Goal: Transaction & Acquisition: Purchase product/service

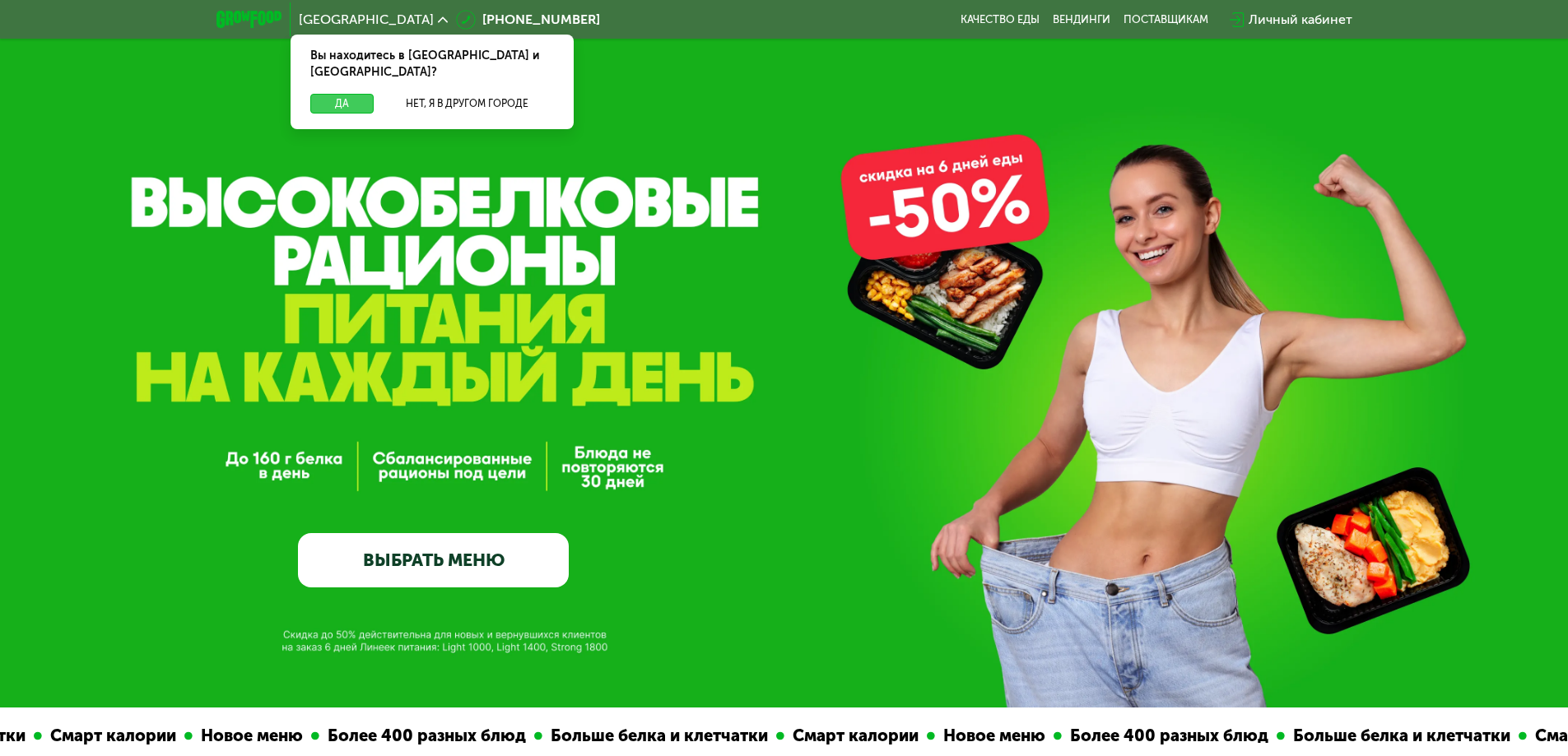
click at [353, 94] on button "Да" at bounding box center [342, 104] width 64 height 20
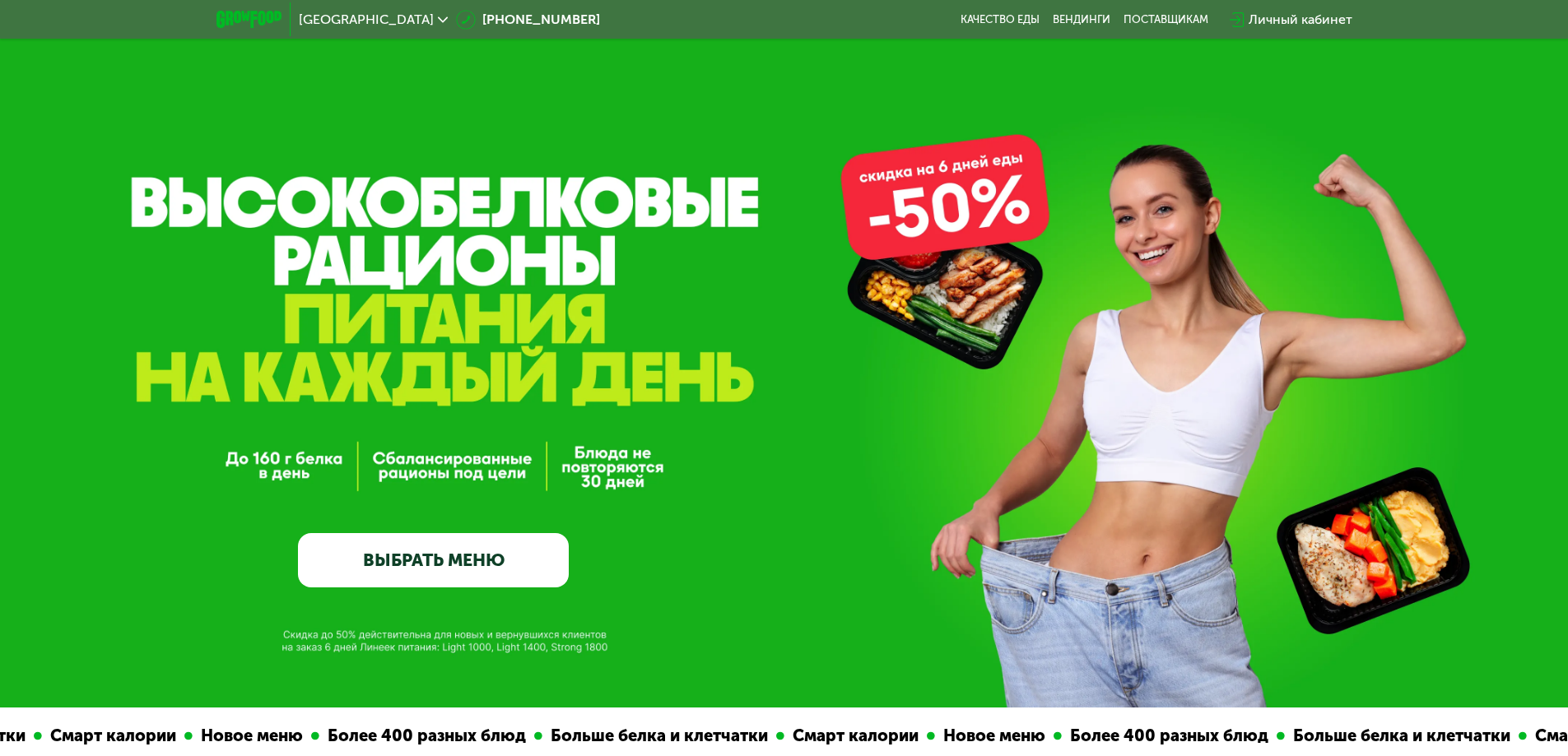
click at [511, 566] on link "ВЫБРАТЬ МЕНЮ" at bounding box center [433, 560] width 271 height 54
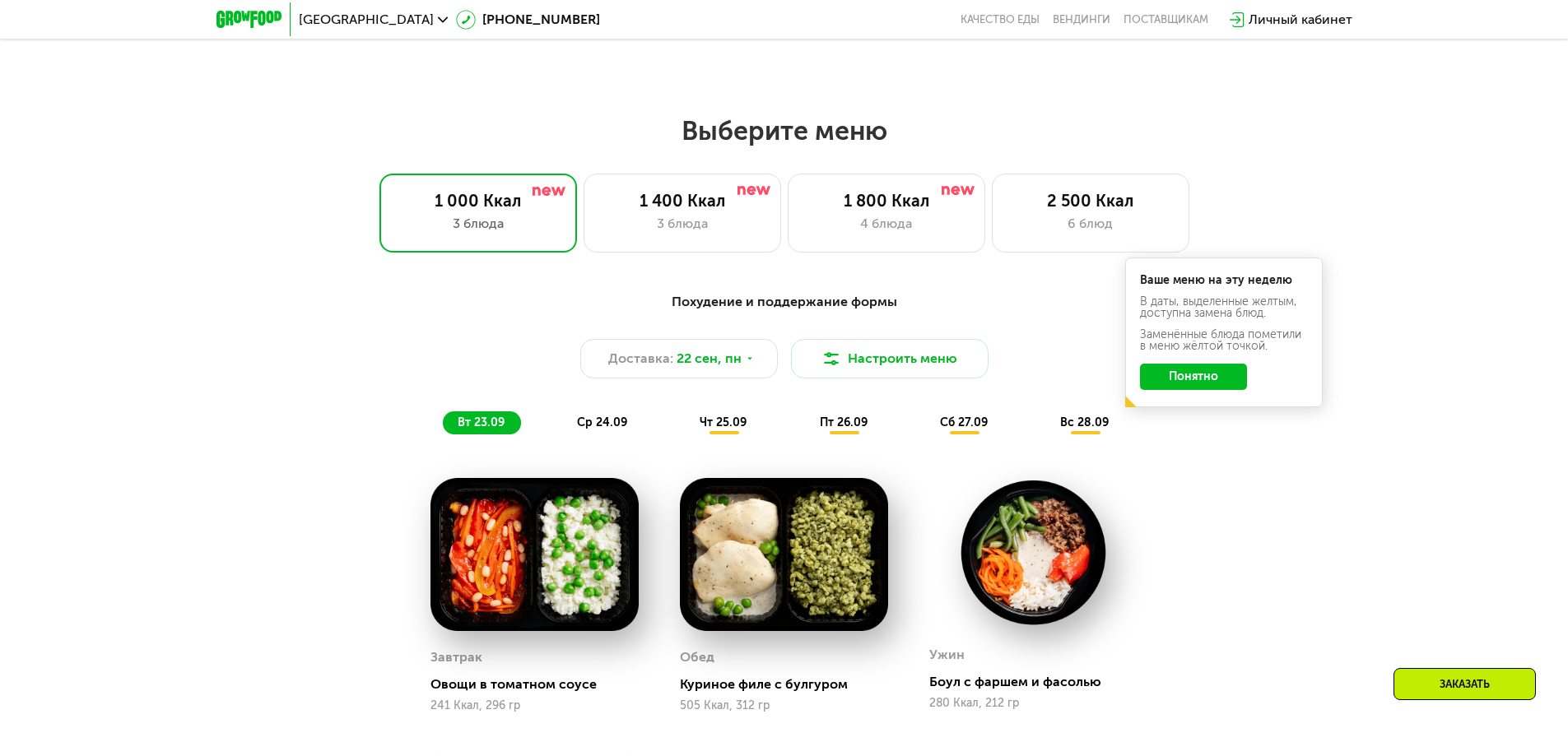
scroll to position [1283, 0]
click at [690, 233] on div "3 блюда" at bounding box center [683, 224] width 163 height 20
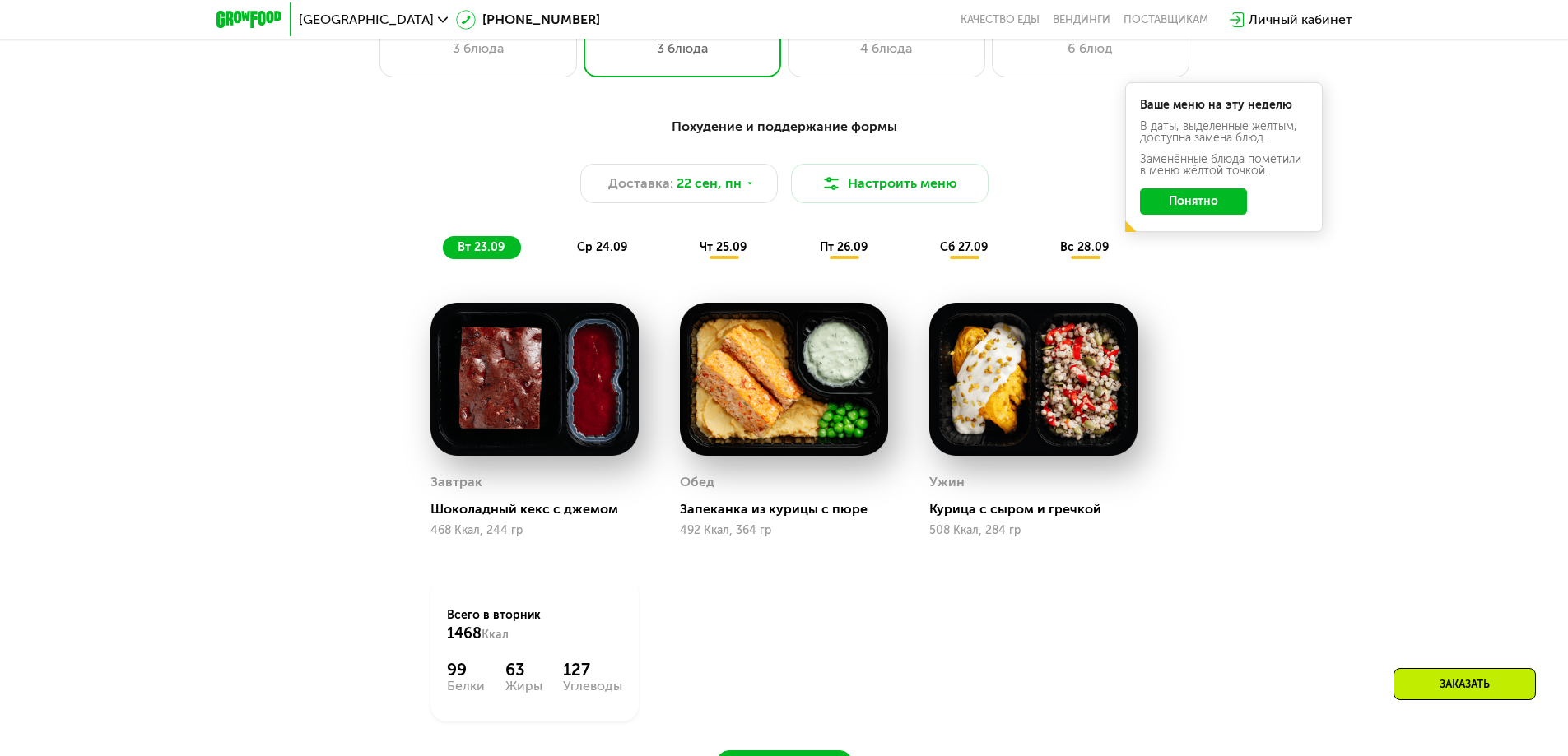
scroll to position [1530, 0]
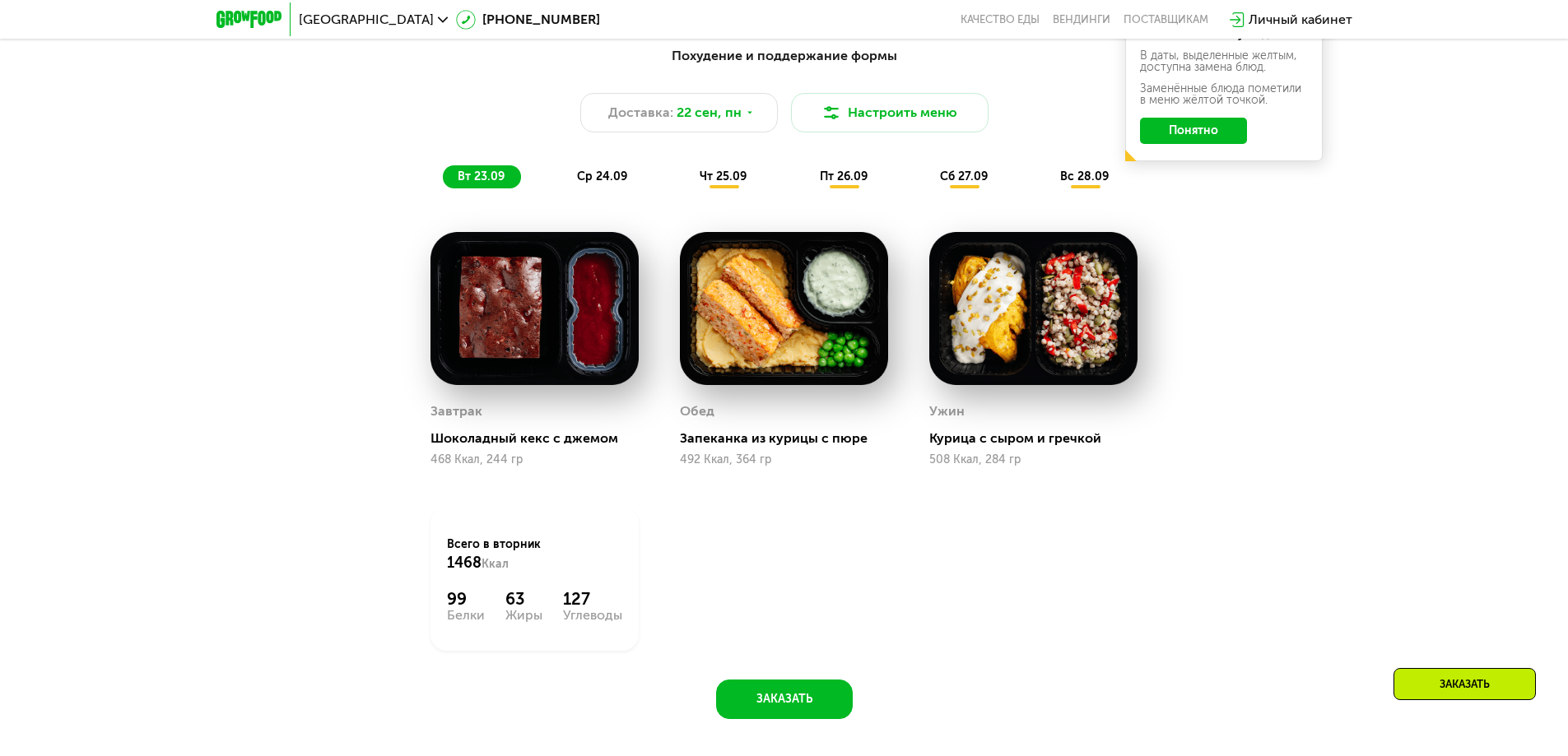
click at [721, 174] on span "чт 25.09" at bounding box center [723, 176] width 47 height 14
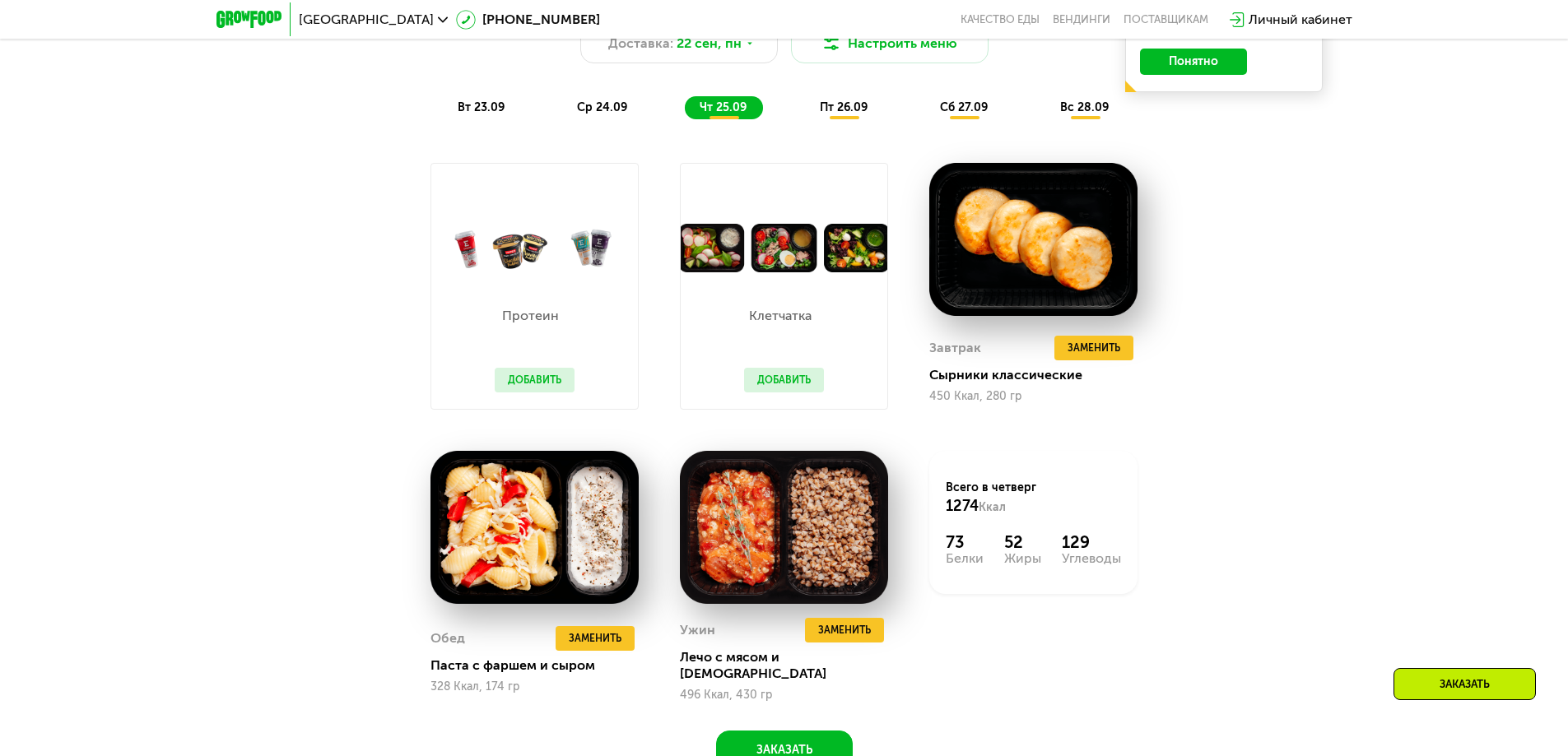
scroll to position [1694, 0]
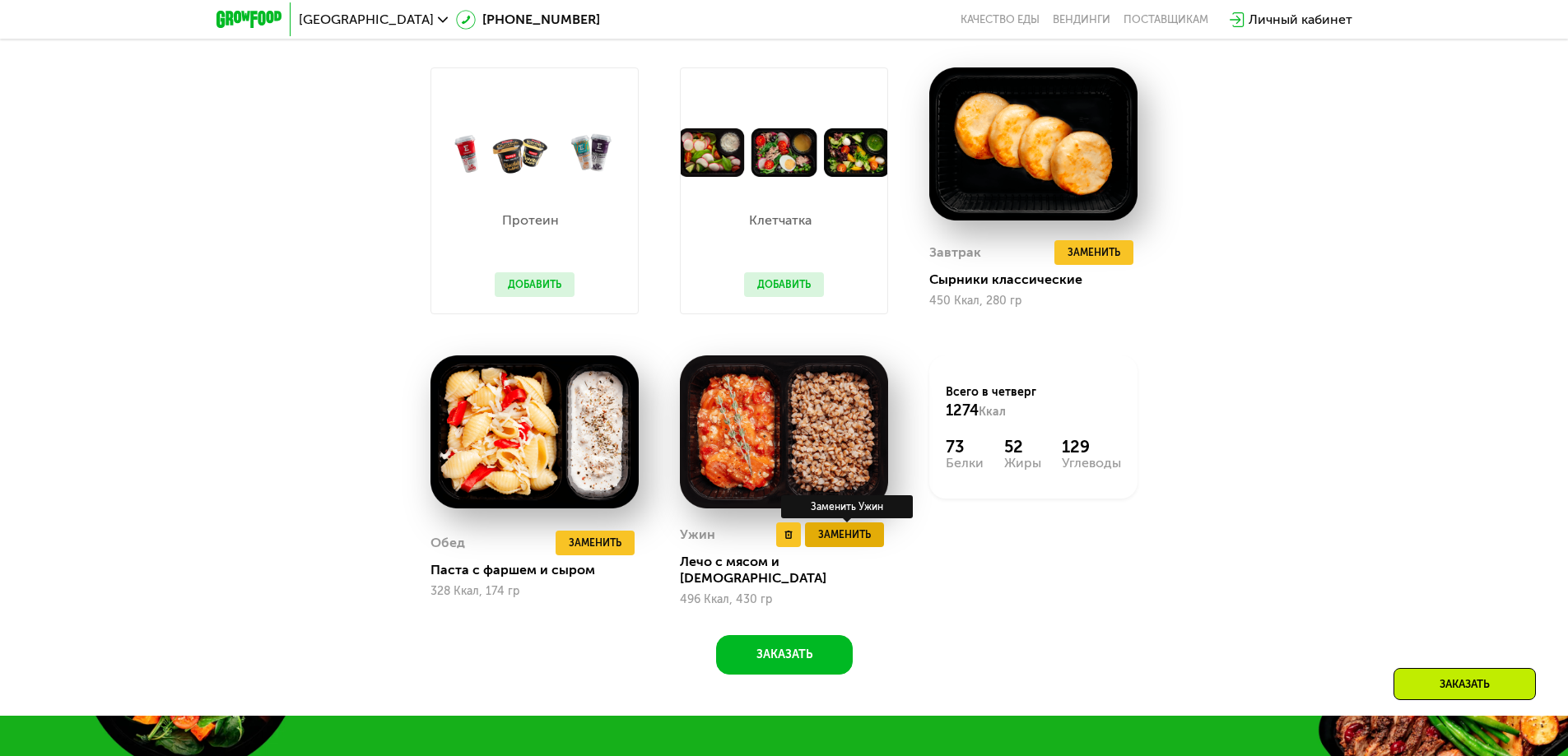
click at [853, 537] on span "Заменить" at bounding box center [844, 535] width 53 height 17
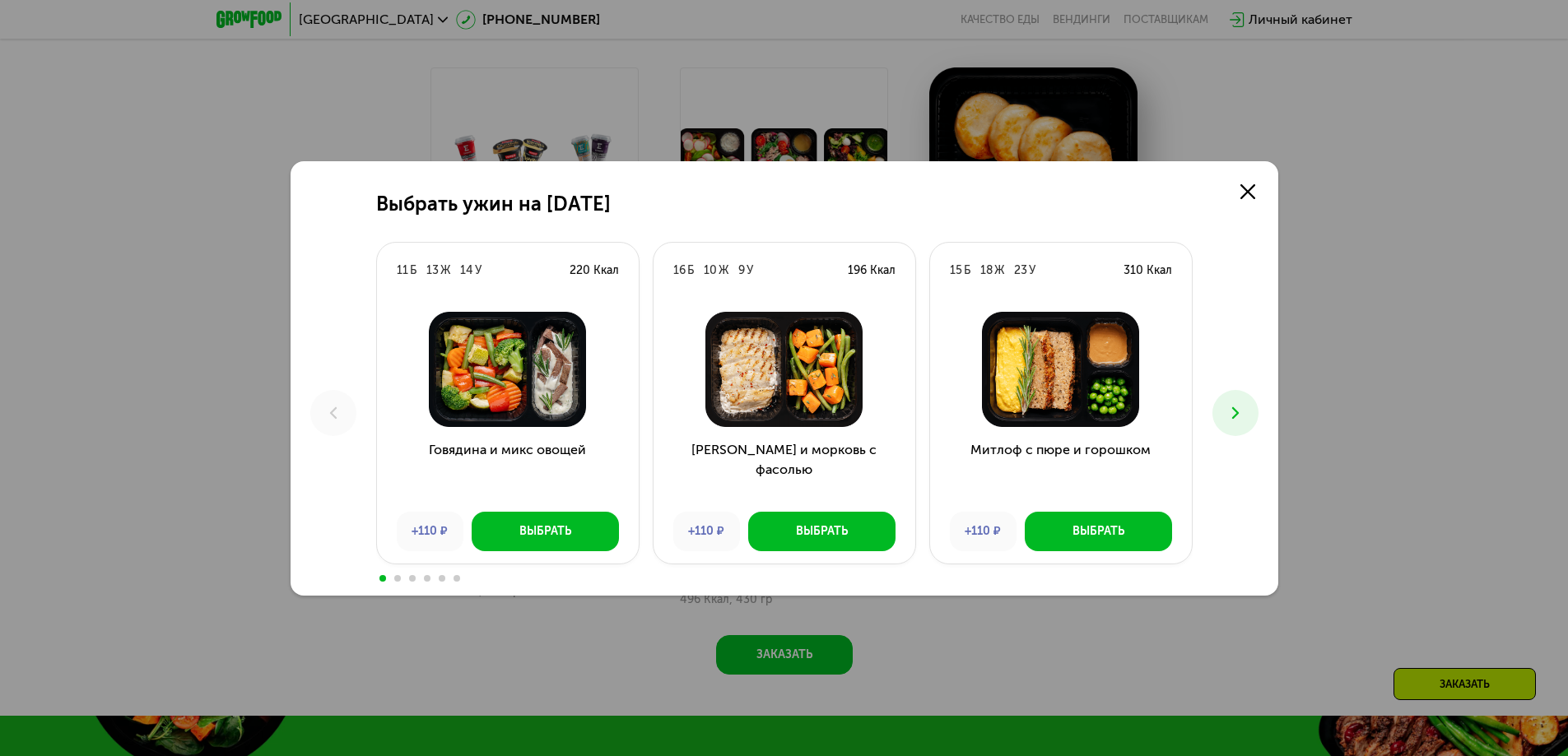
click at [1240, 413] on icon at bounding box center [1236, 413] width 20 height 20
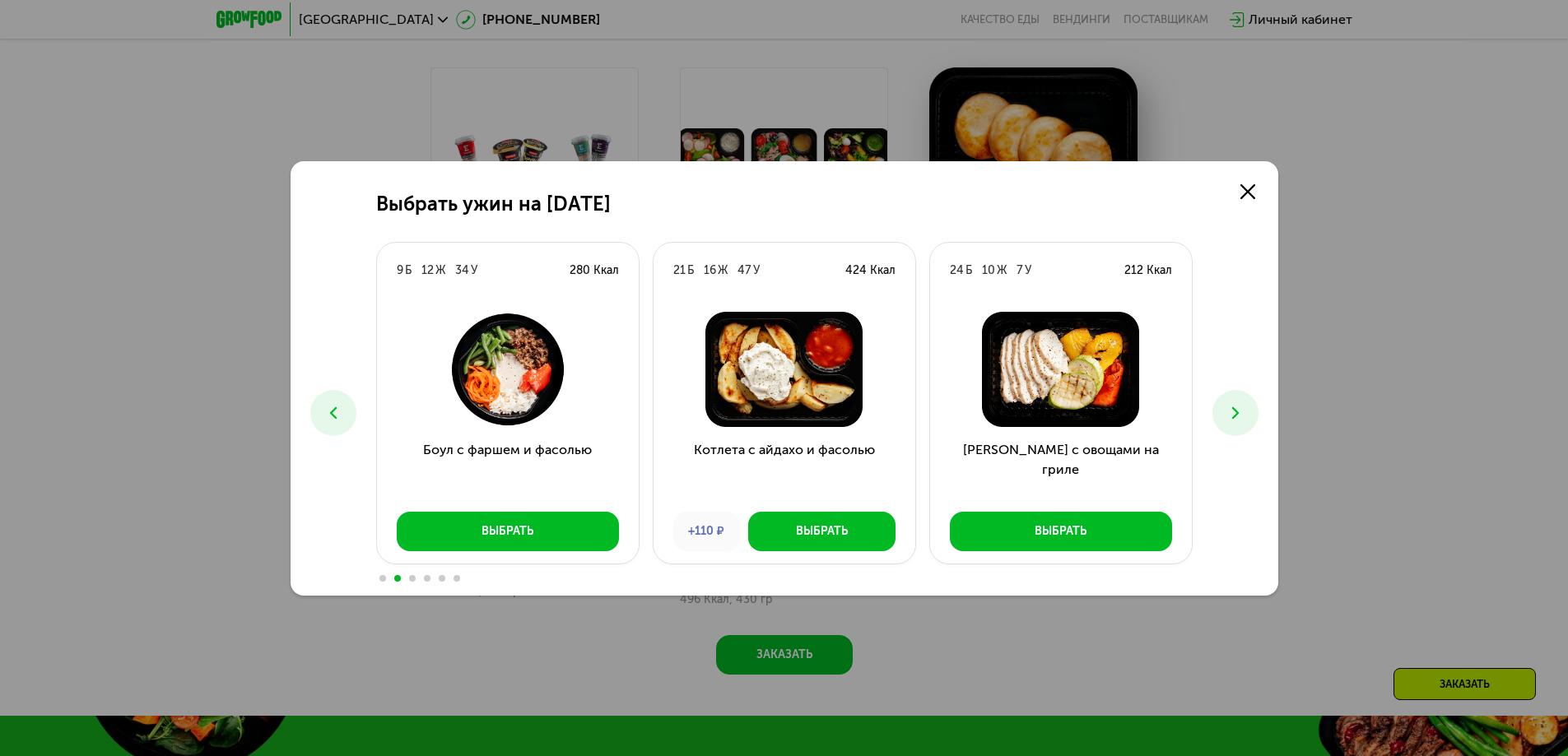
click at [1240, 413] on icon at bounding box center [1236, 413] width 20 height 20
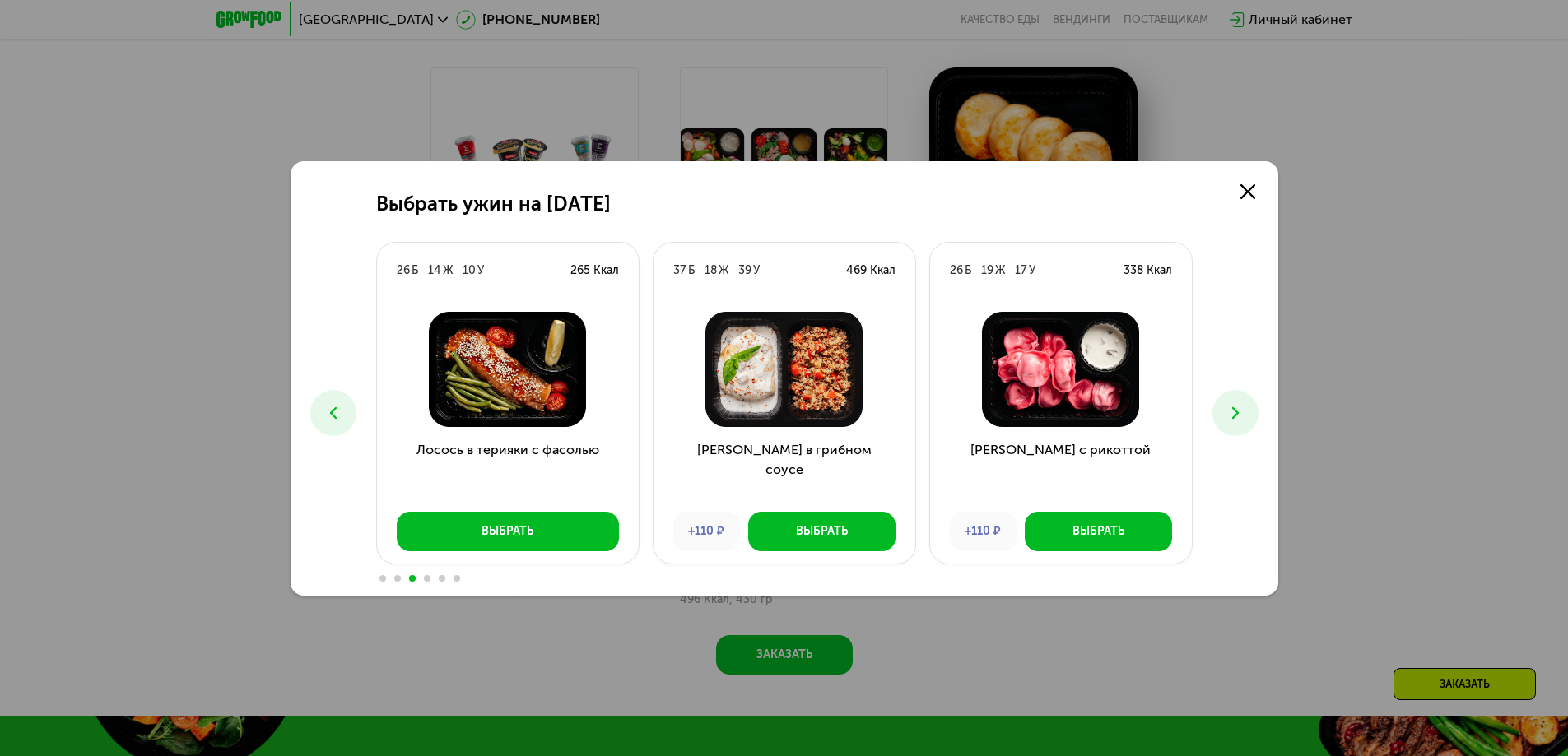
click at [1240, 413] on icon at bounding box center [1236, 413] width 20 height 20
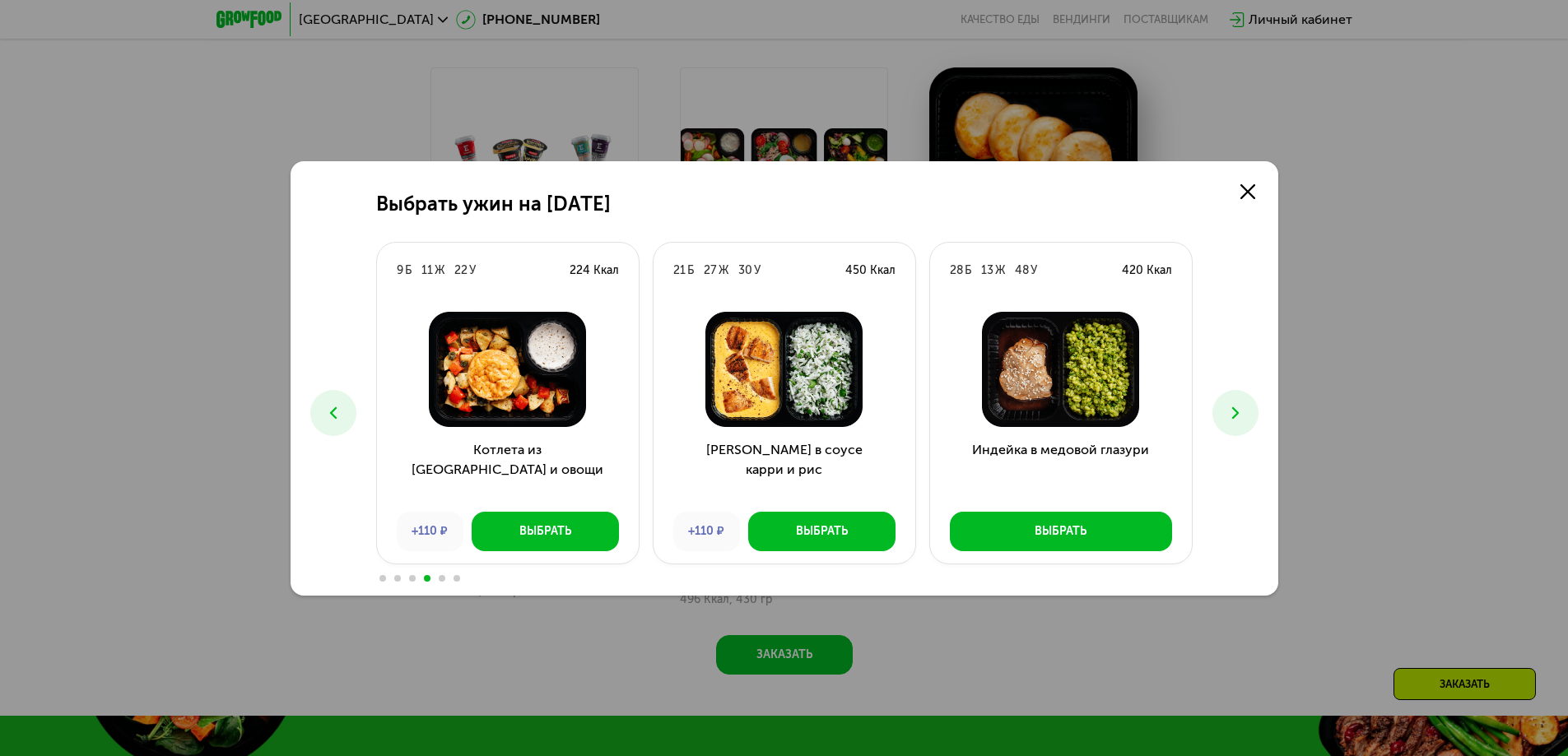
click at [1240, 413] on icon at bounding box center [1236, 413] width 20 height 20
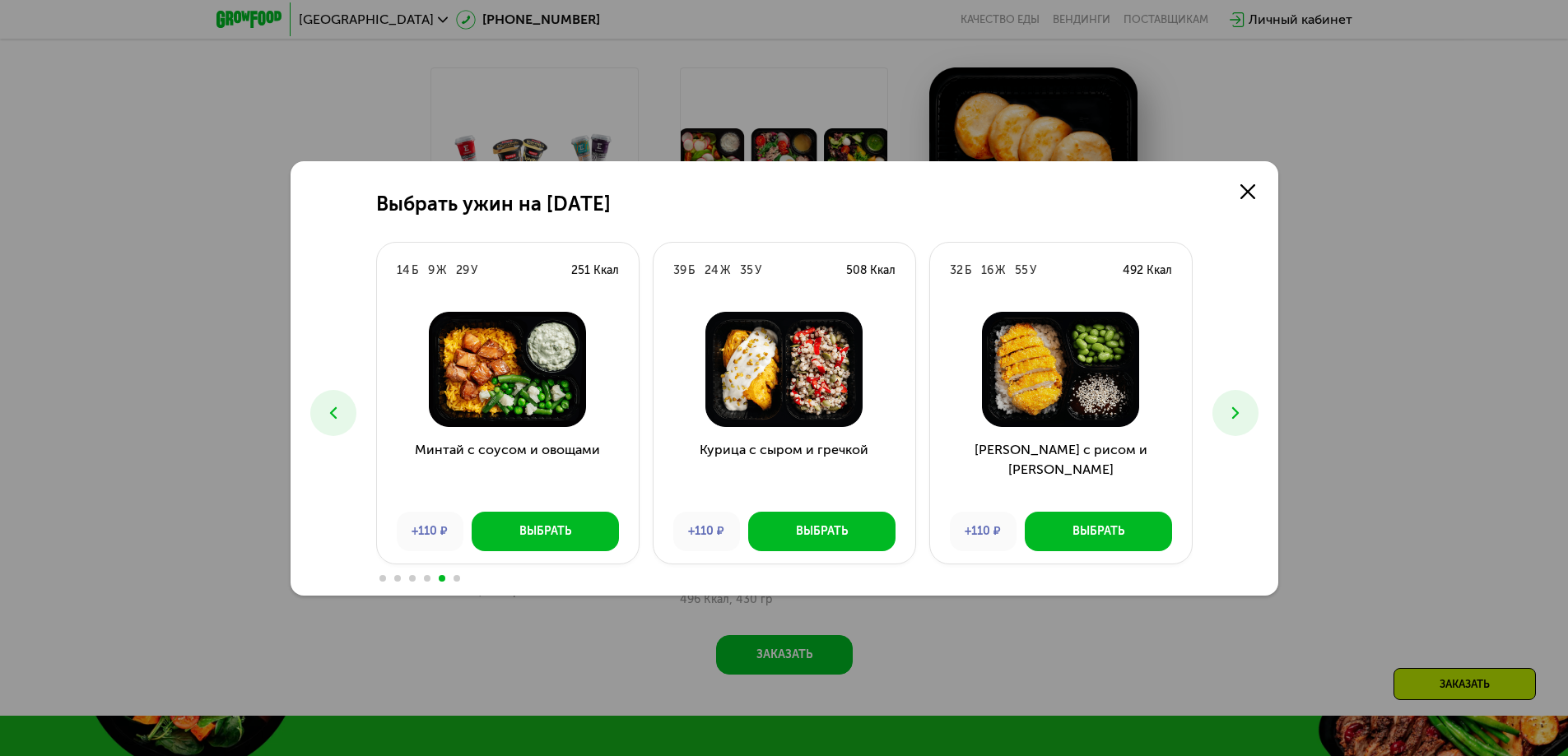
click at [1240, 413] on icon at bounding box center [1236, 413] width 20 height 20
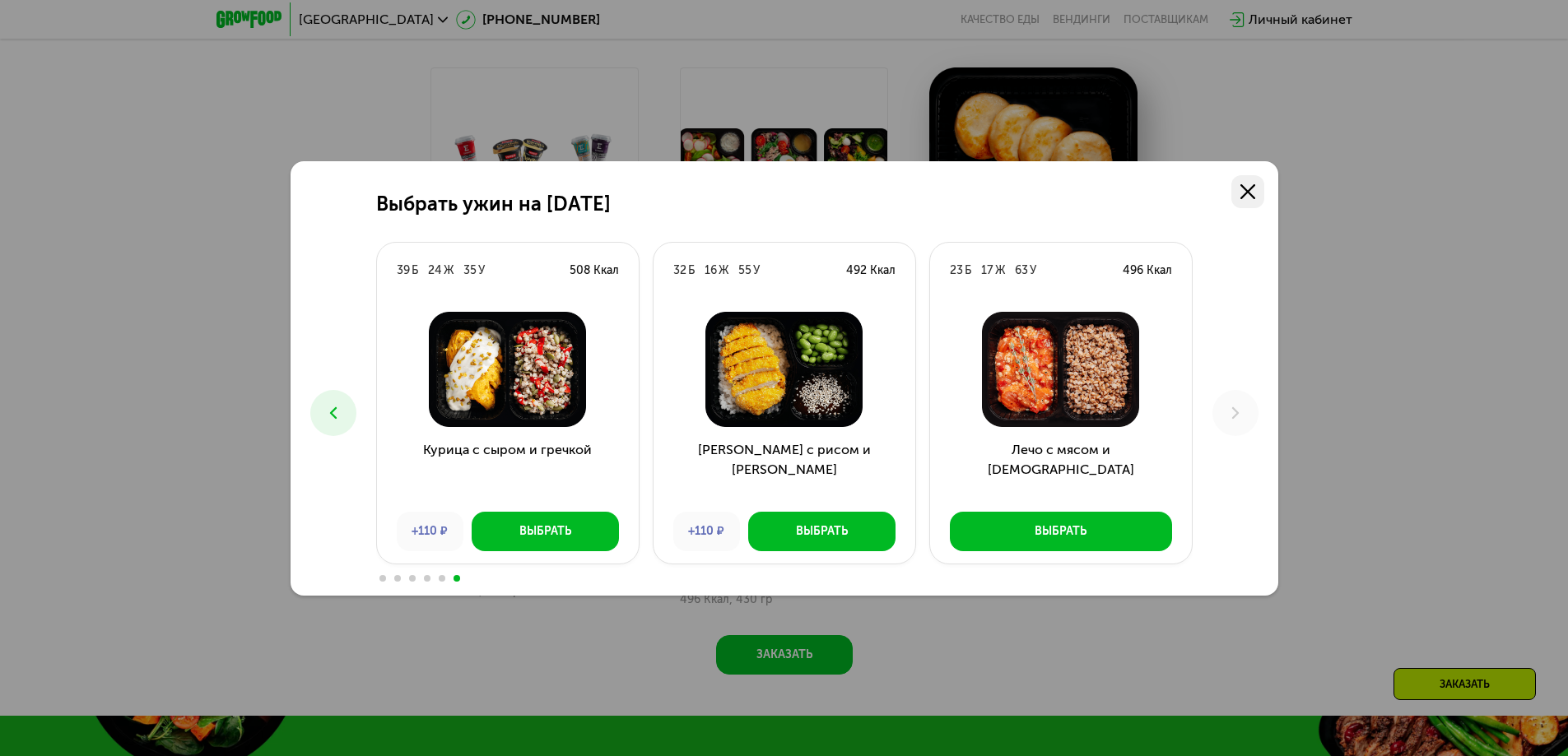
click at [1254, 186] on use at bounding box center [1248, 191] width 15 height 15
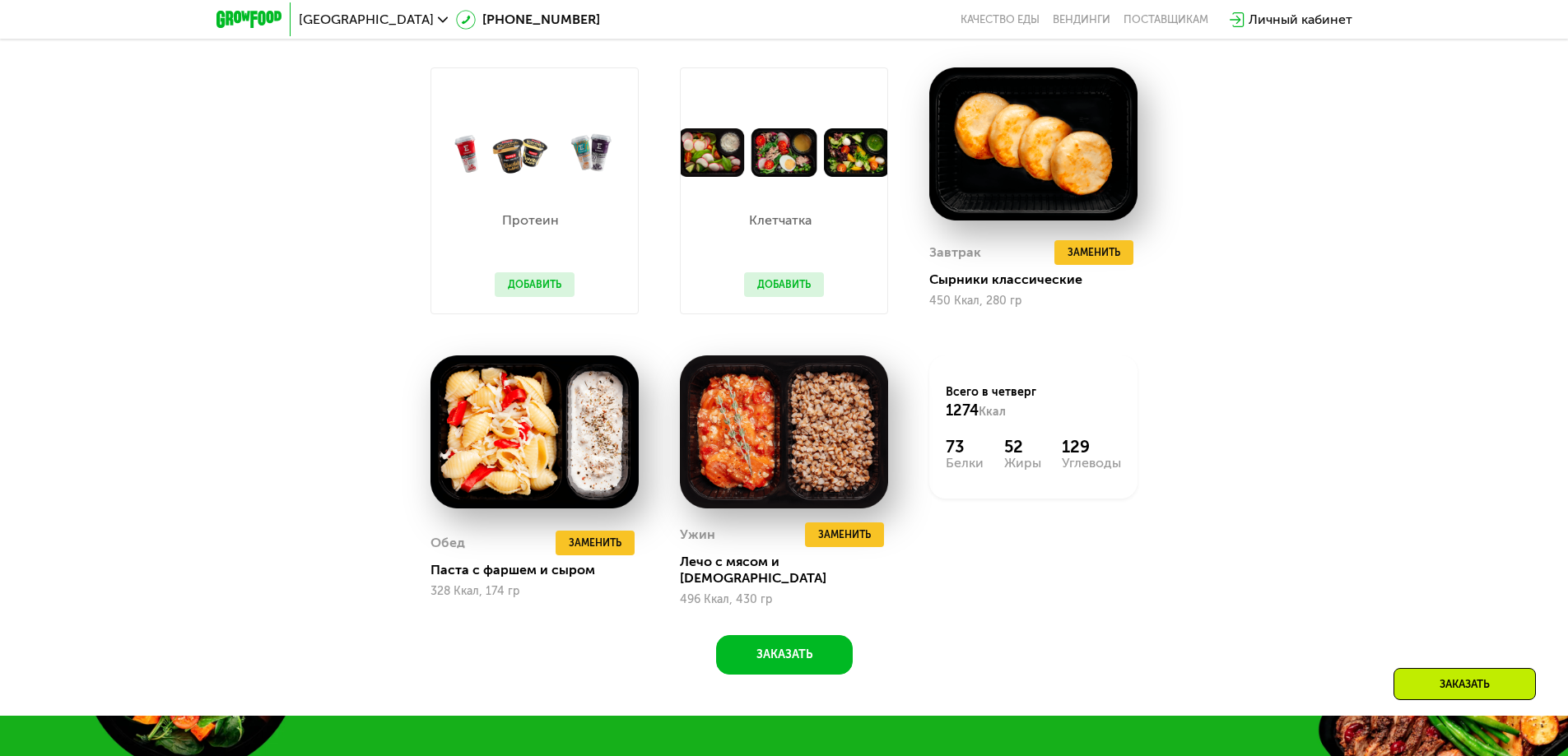
click at [811, 291] on button "Добавить" at bounding box center [784, 284] width 80 height 24
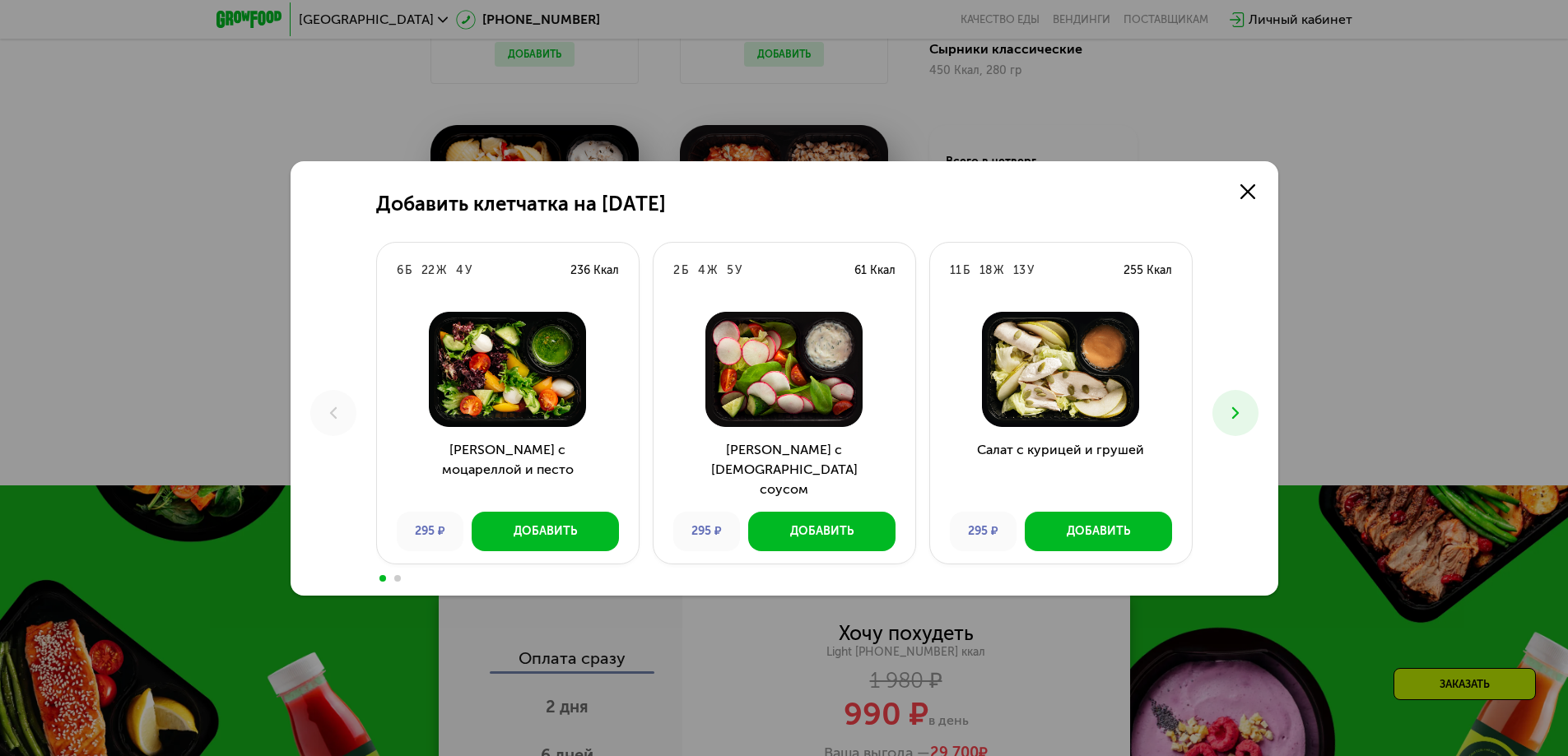
scroll to position [1941, 0]
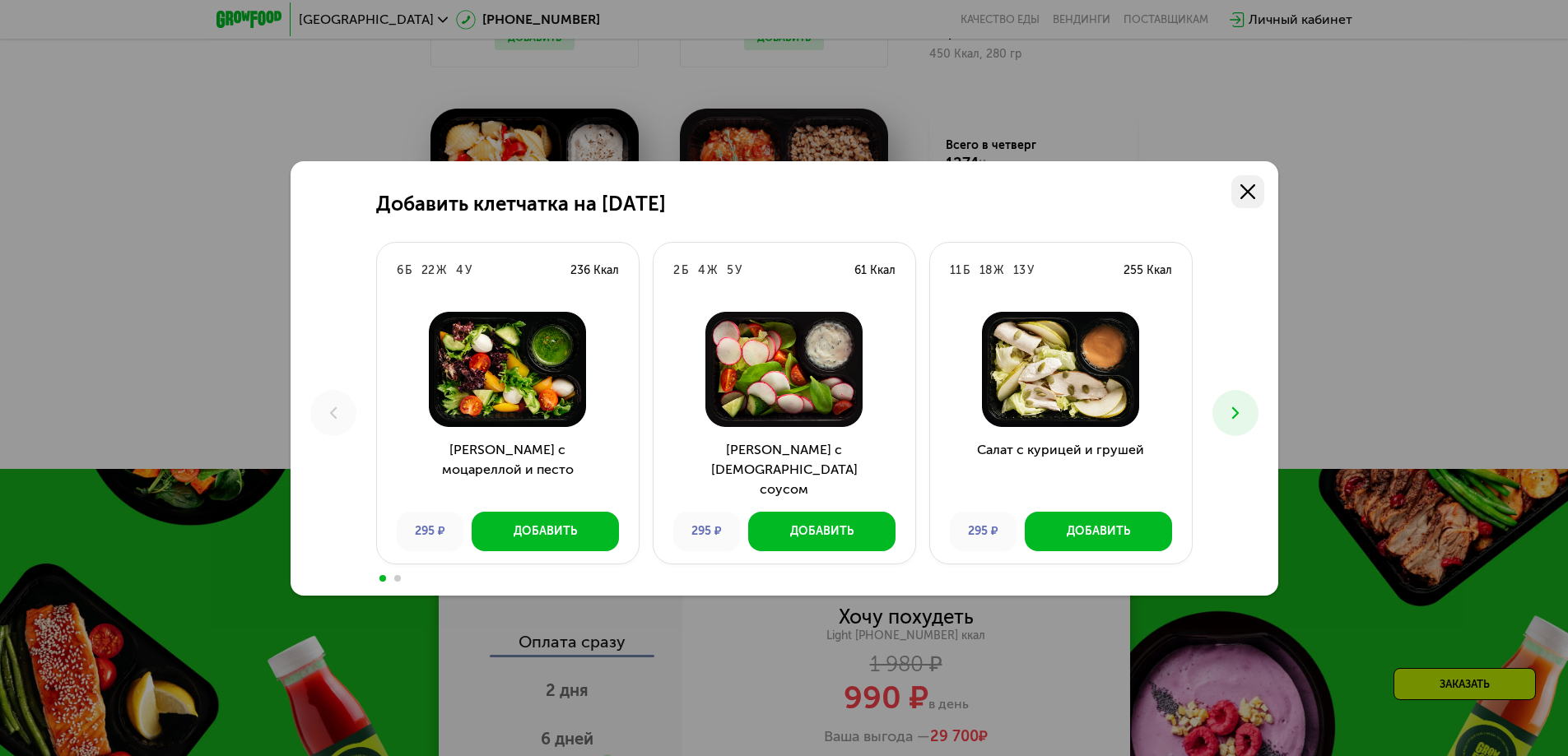
click at [1249, 192] on use at bounding box center [1248, 191] width 15 height 15
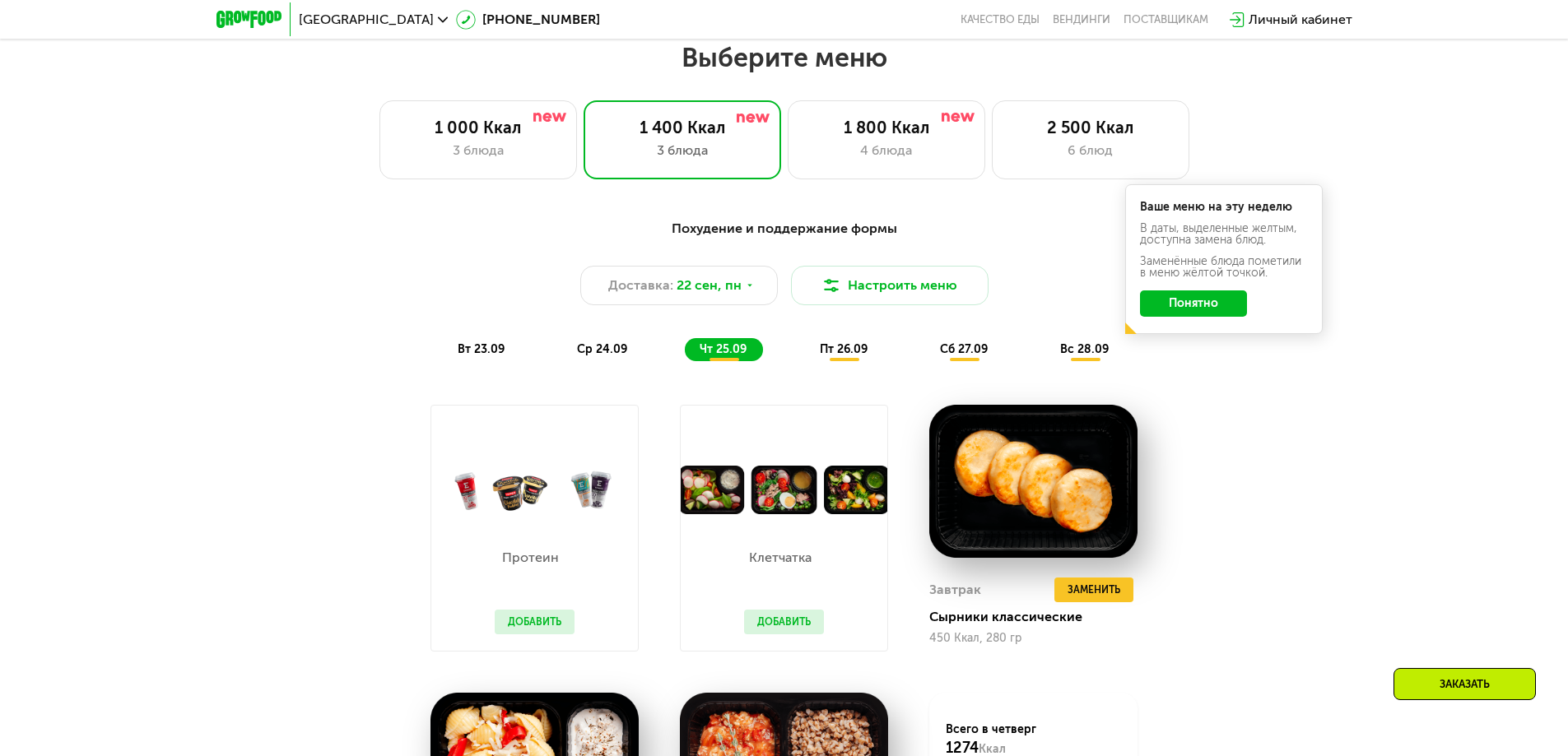
scroll to position [1283, 0]
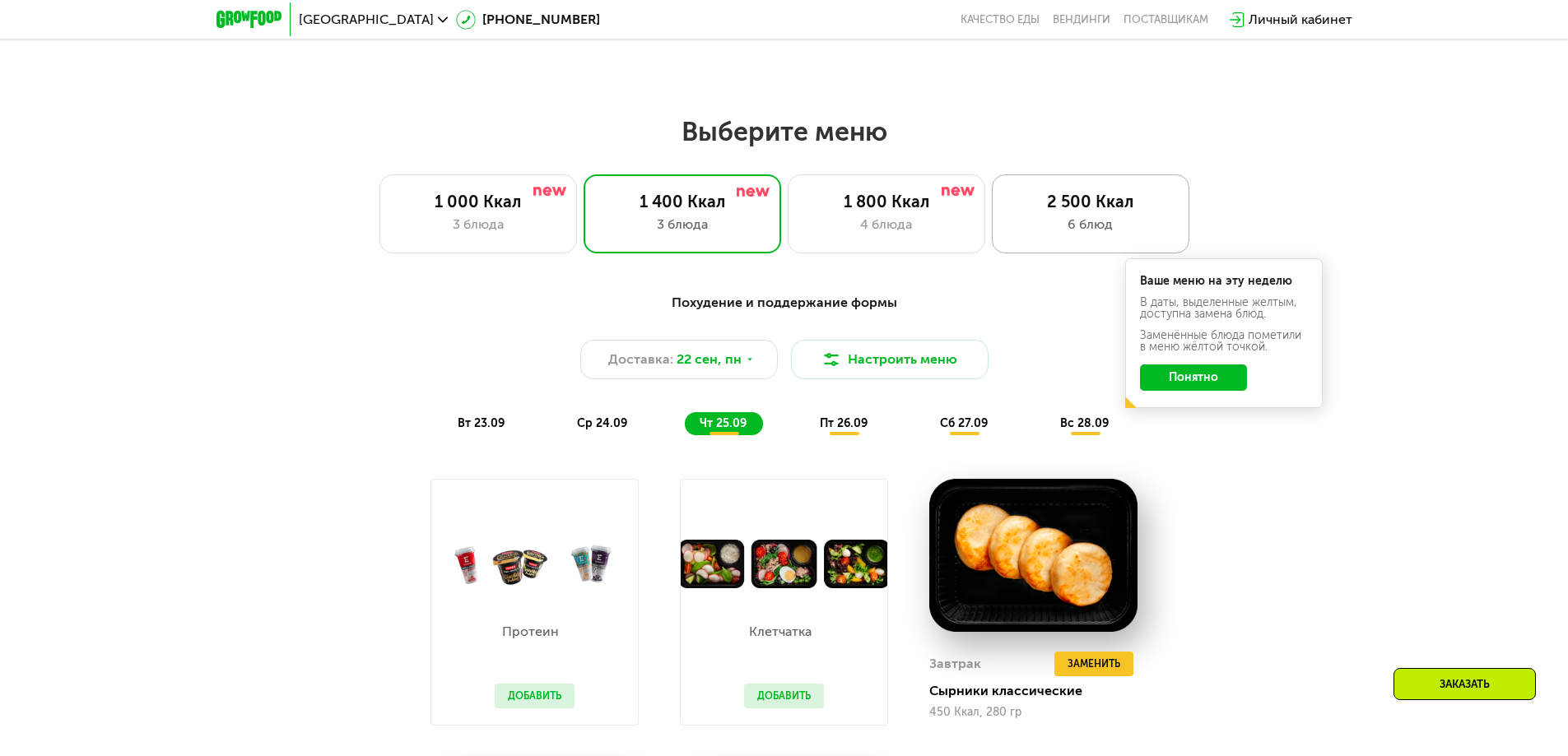
click at [1102, 228] on div "6 блюд" at bounding box center [1091, 224] width 163 height 20
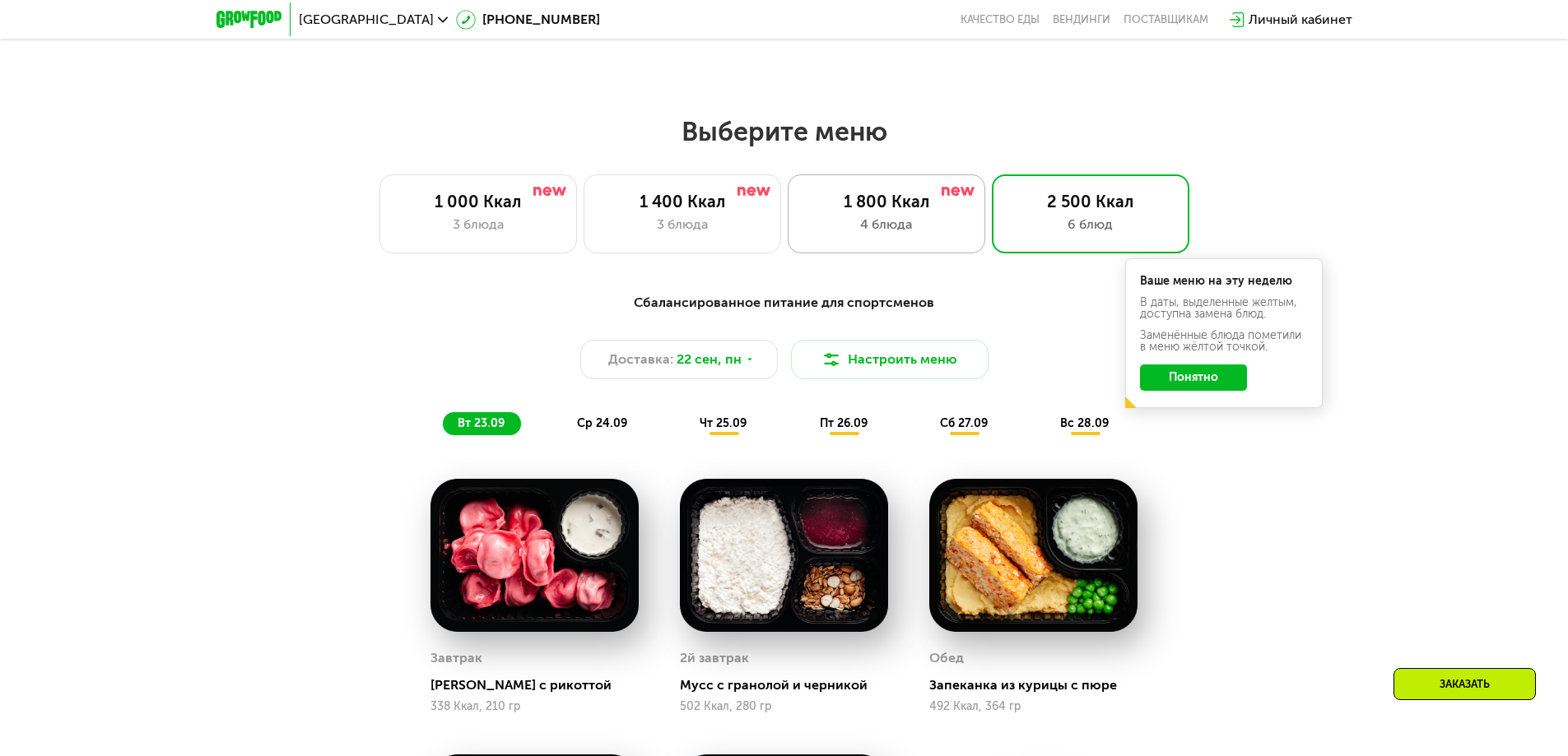
click at [845, 235] on div "4 блюда" at bounding box center [886, 224] width 163 height 20
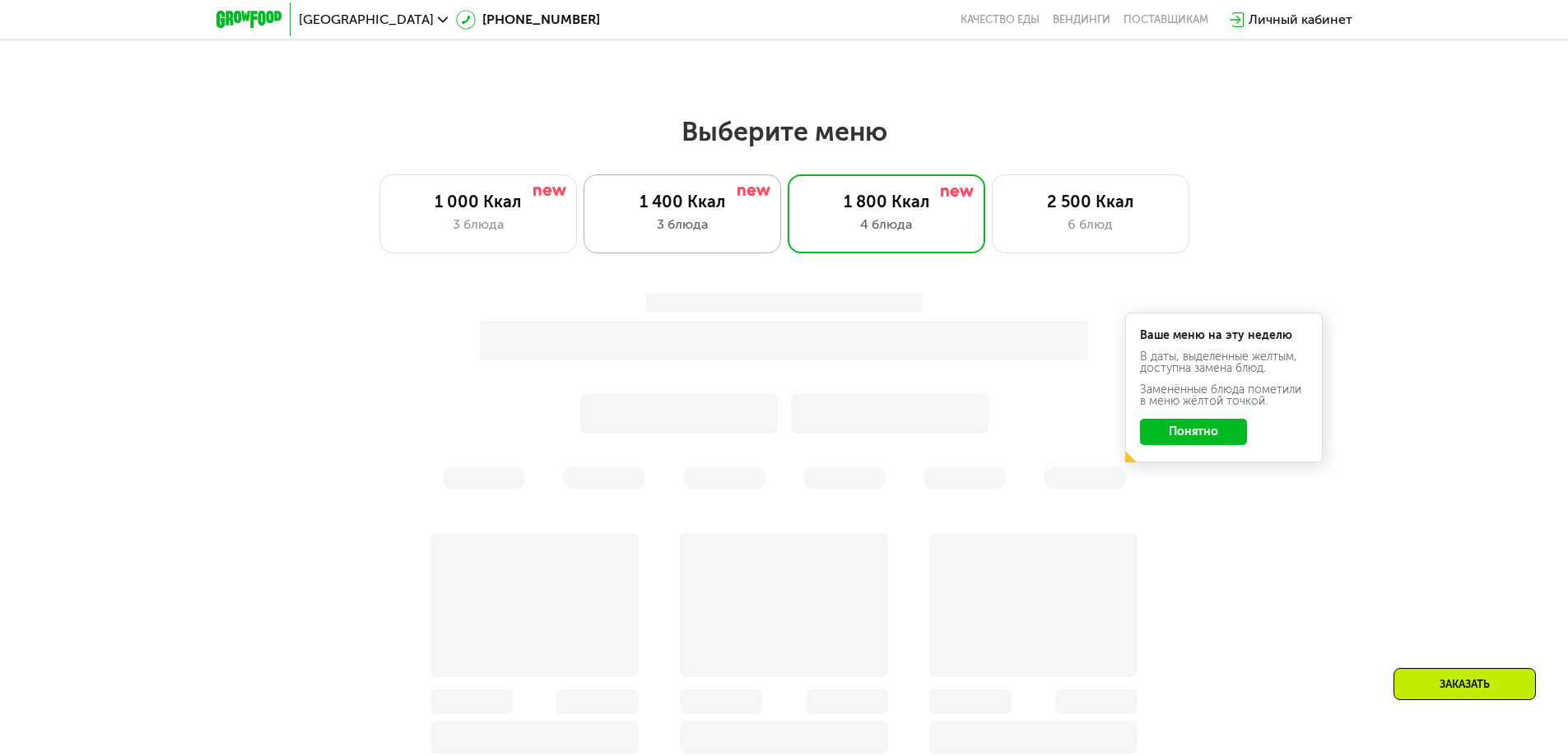
click at [692, 251] on div "1 400 Ккал 3 блюда" at bounding box center [683, 213] width 198 height 79
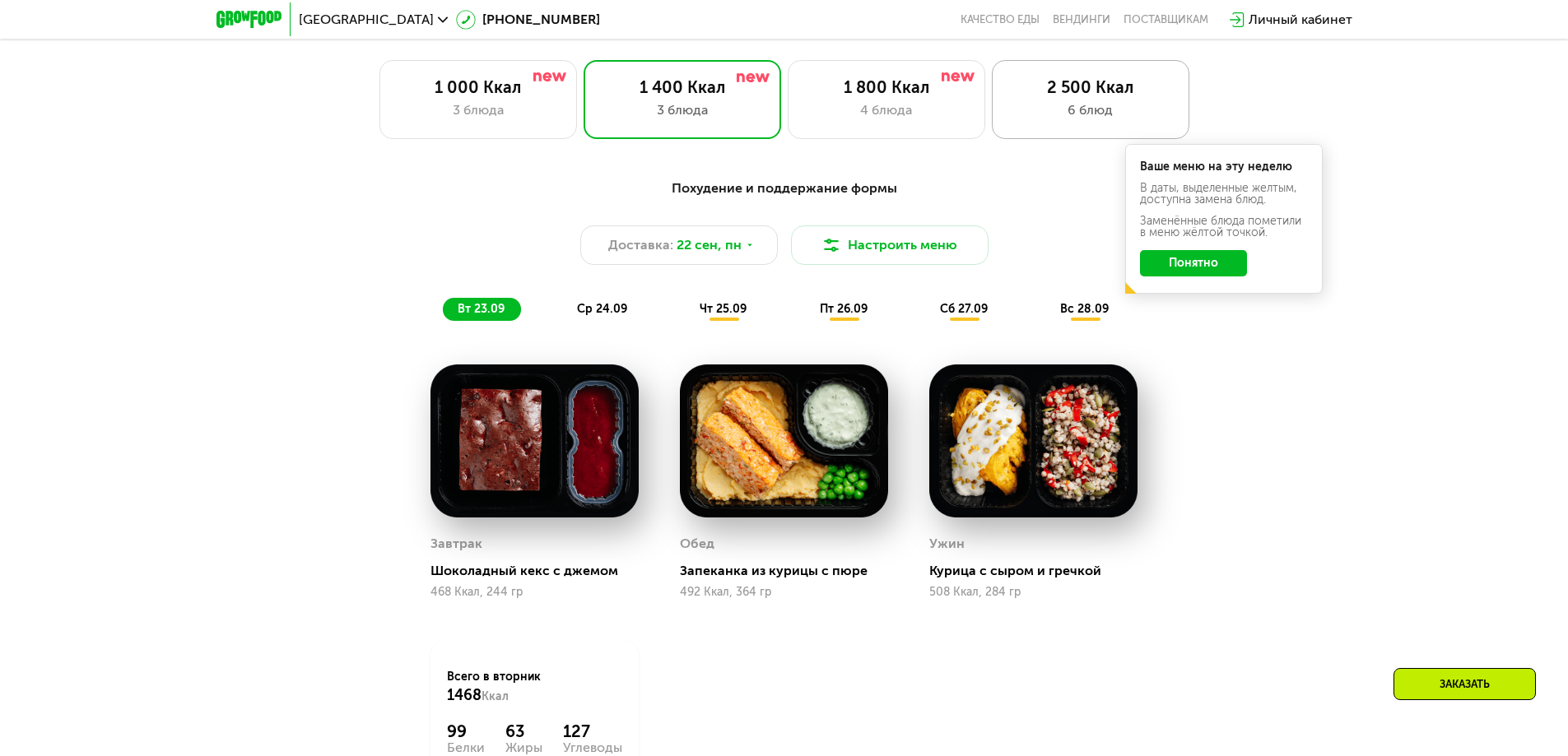
scroll to position [1201, 0]
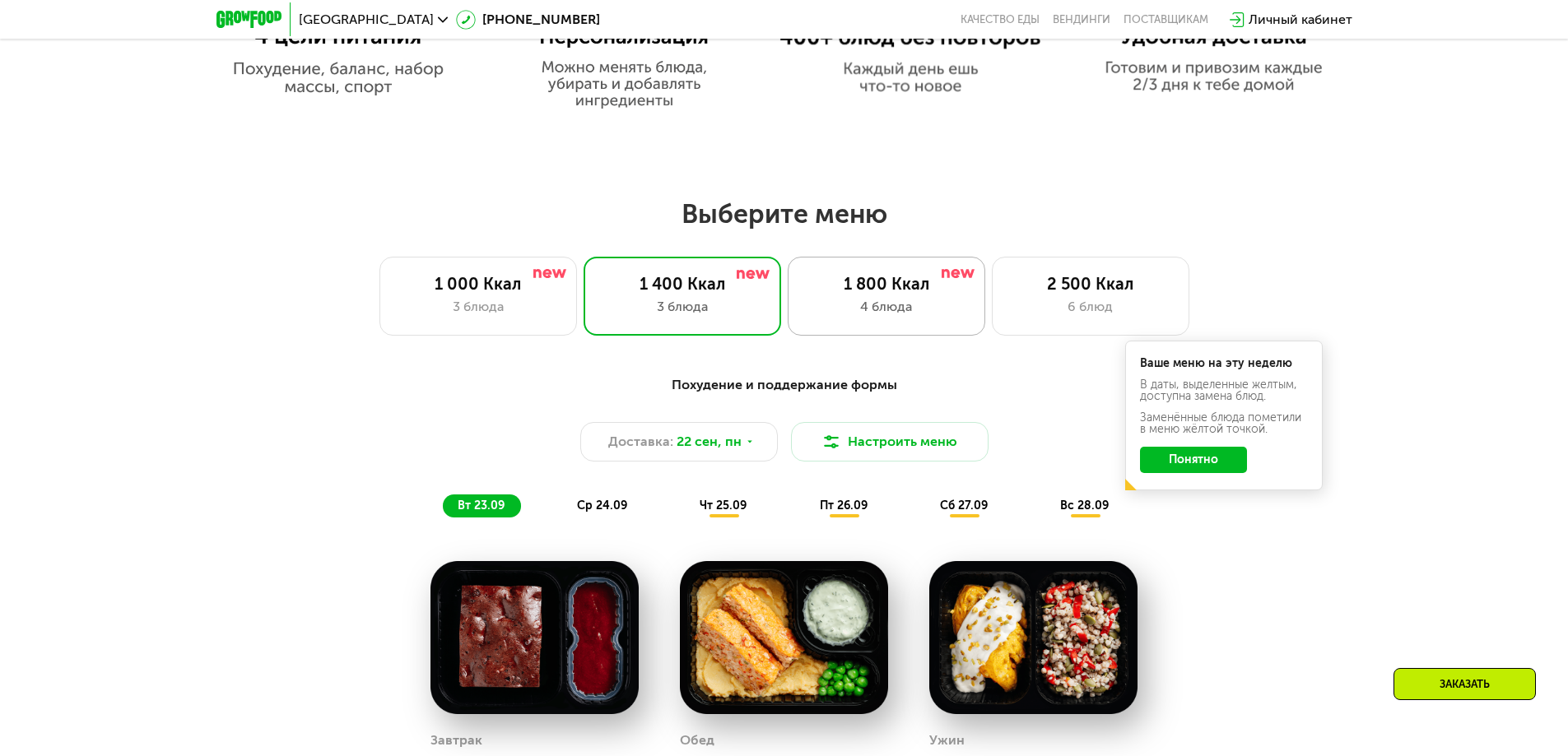
click at [832, 328] on div "1 800 Ккал 4 блюда" at bounding box center [886, 296] width 198 height 79
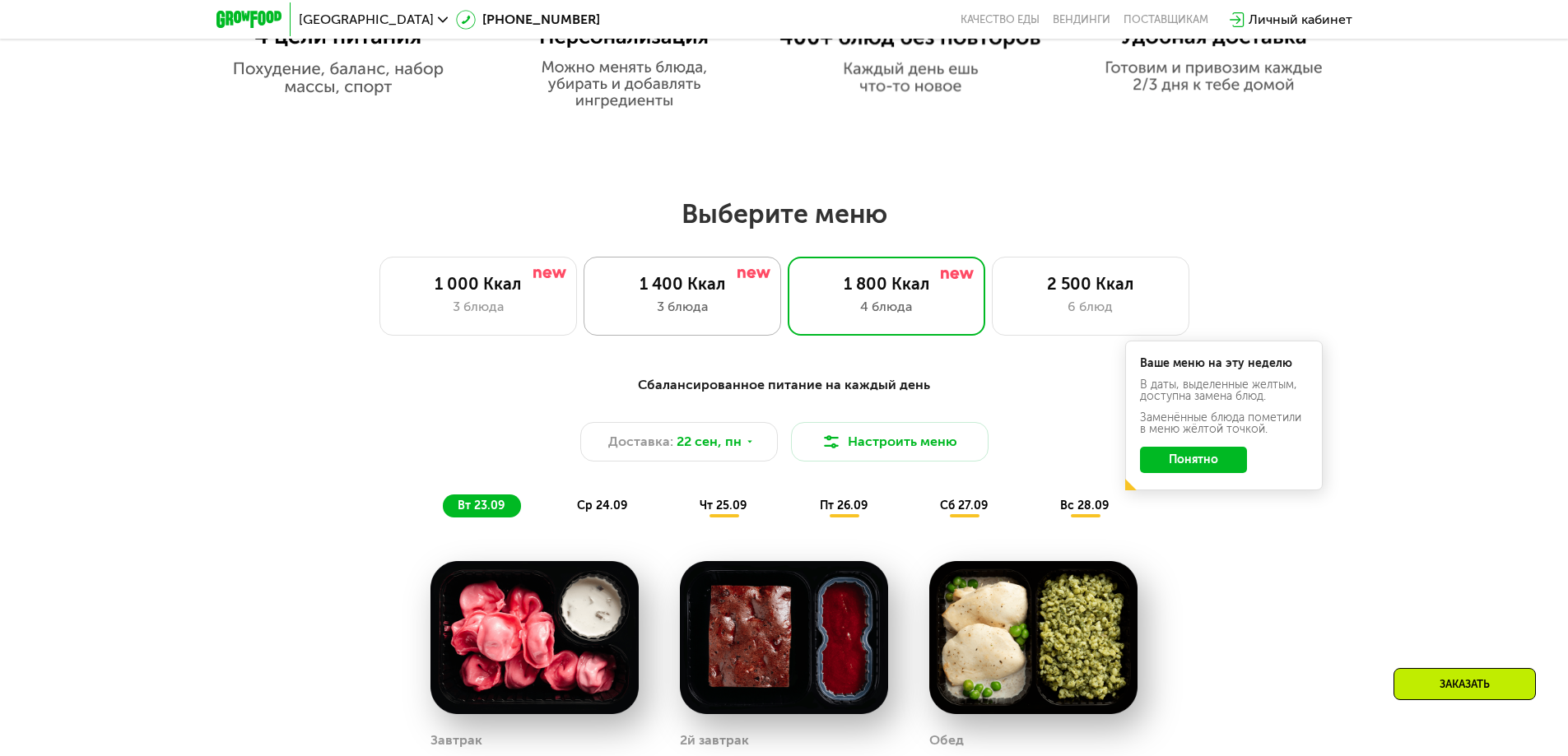
click at [657, 307] on div "3 блюда" at bounding box center [683, 307] width 163 height 20
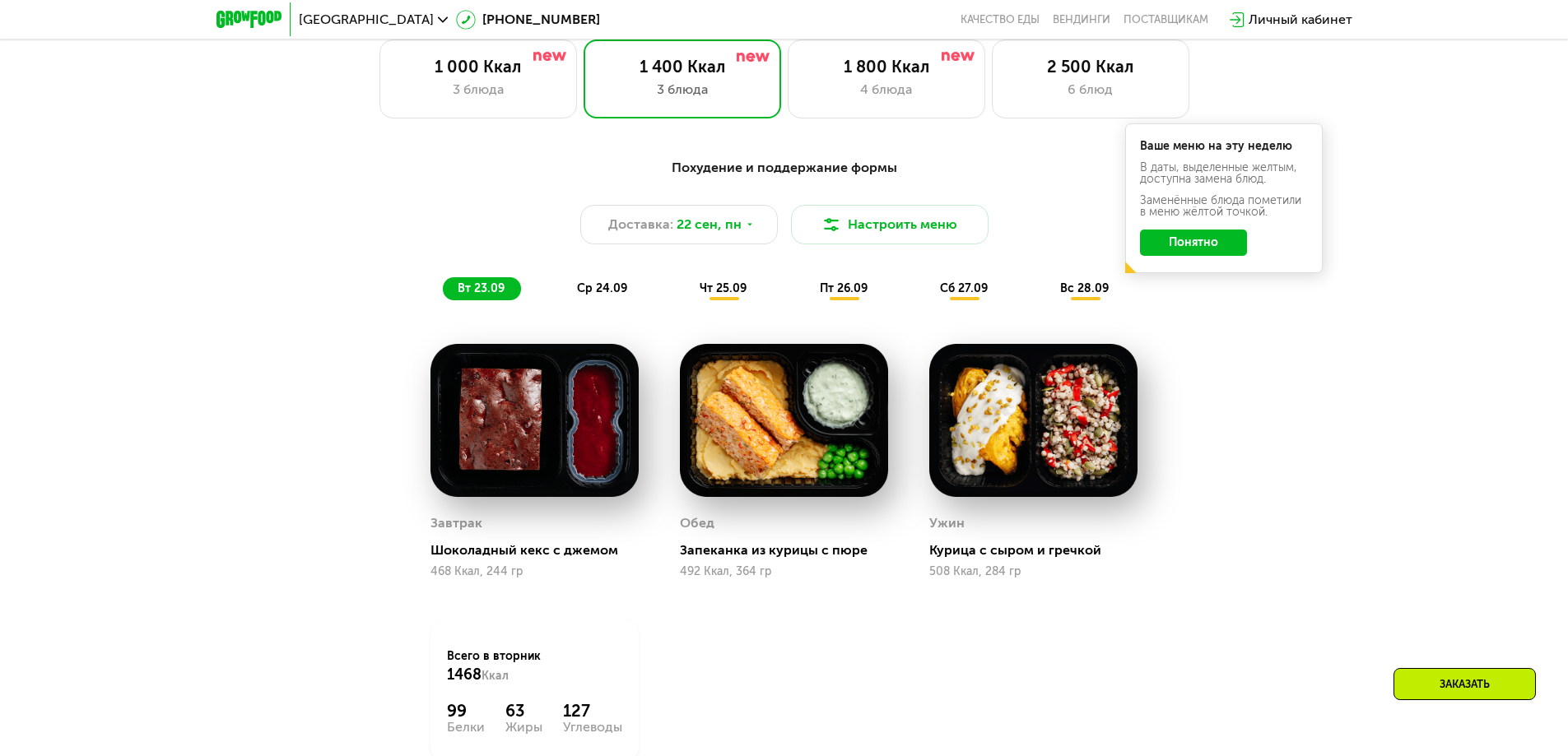
scroll to position [1365, 0]
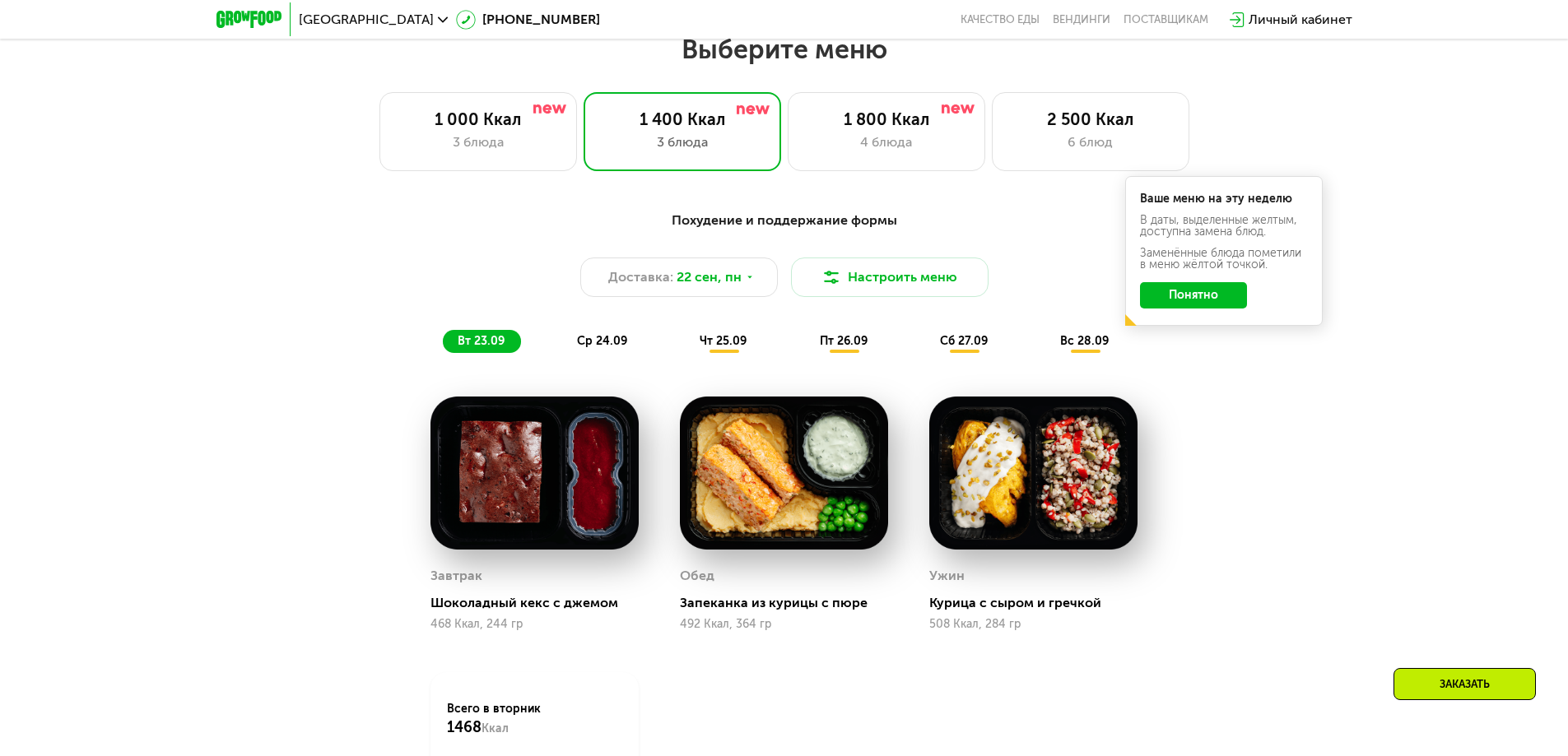
click at [588, 349] on span "ср 24.09" at bounding box center [601, 341] width 50 height 14
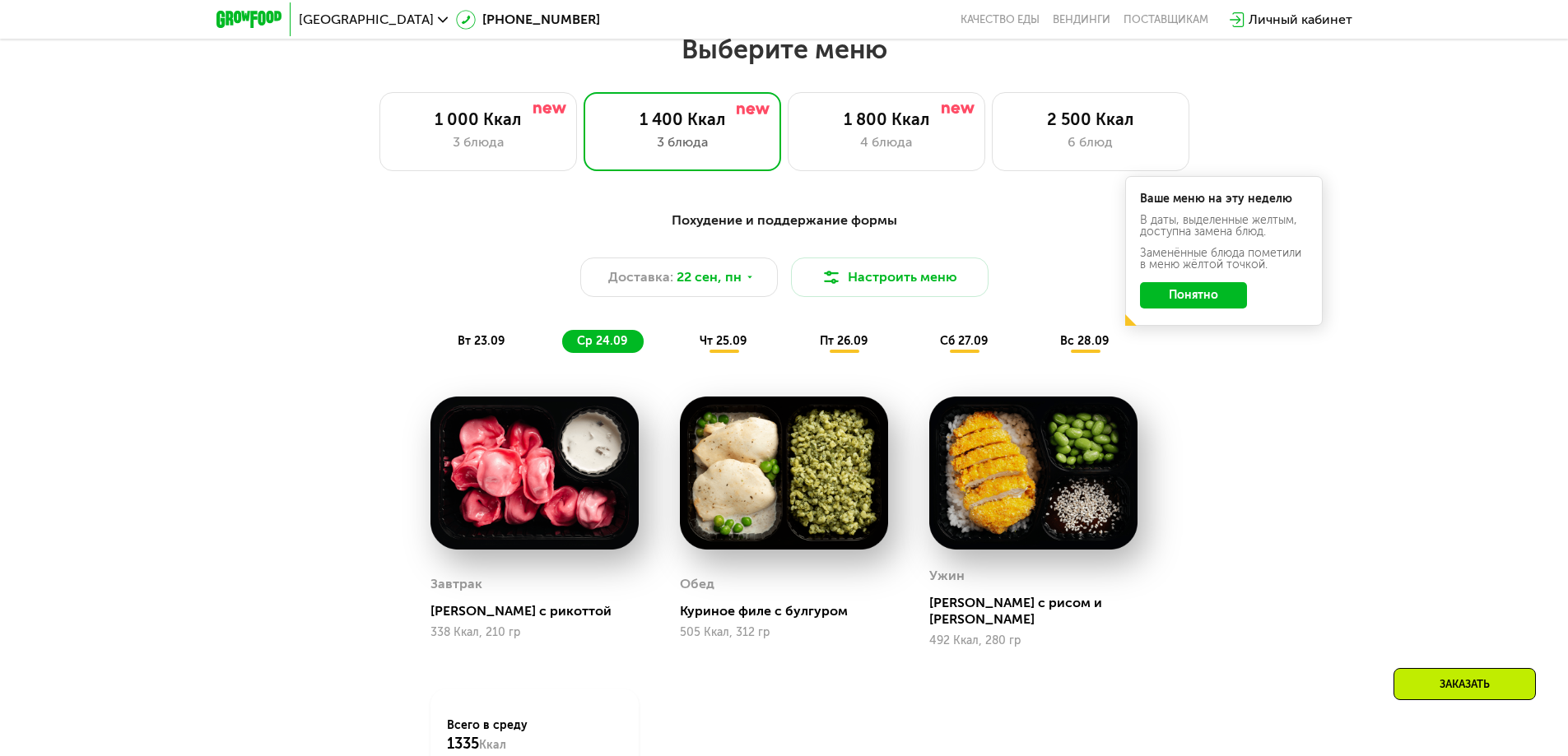
click at [740, 349] on span "чт 25.09" at bounding box center [723, 341] width 47 height 14
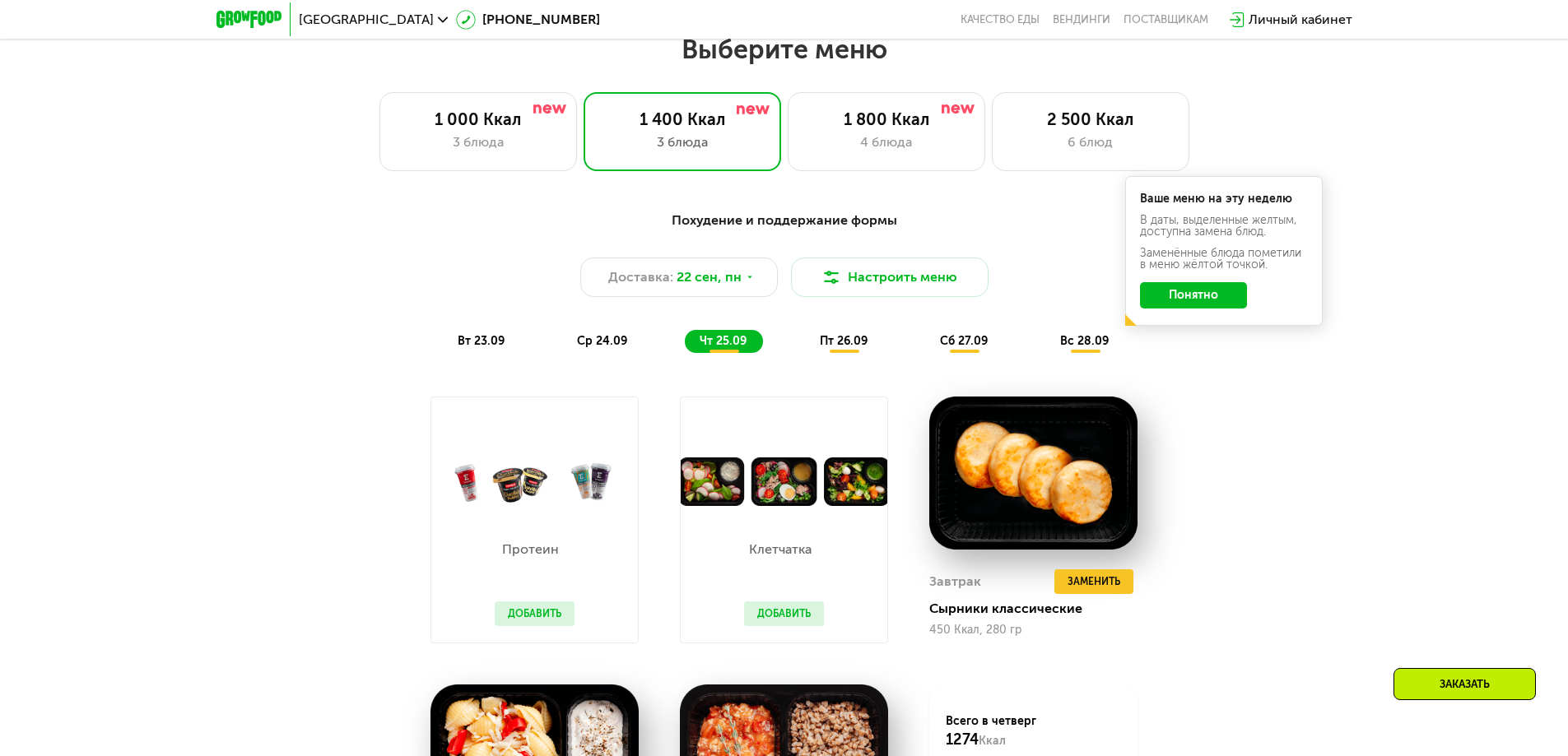
click at [634, 337] on div "ср 24.09" at bounding box center [602, 342] width 81 height 24
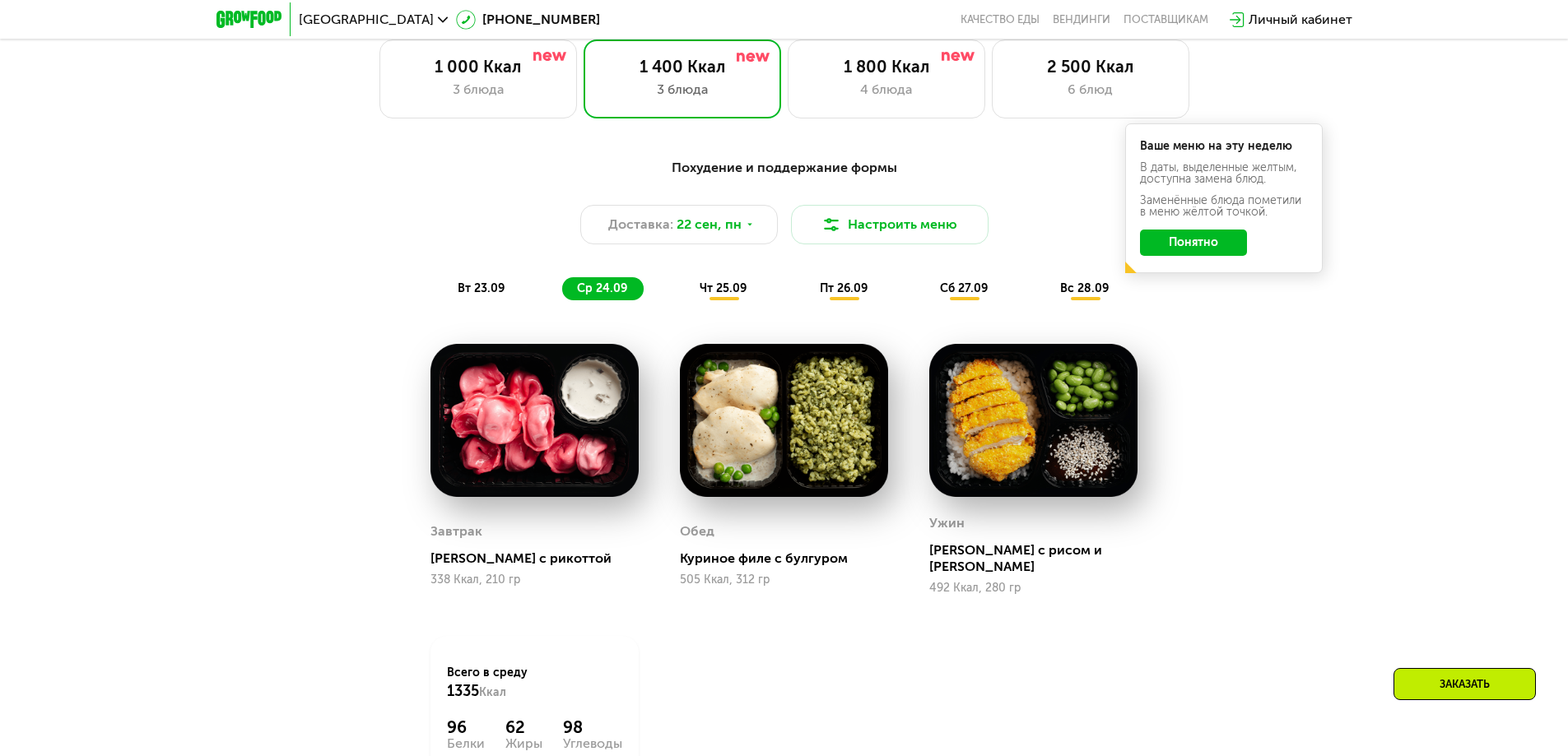
scroll to position [1447, 0]
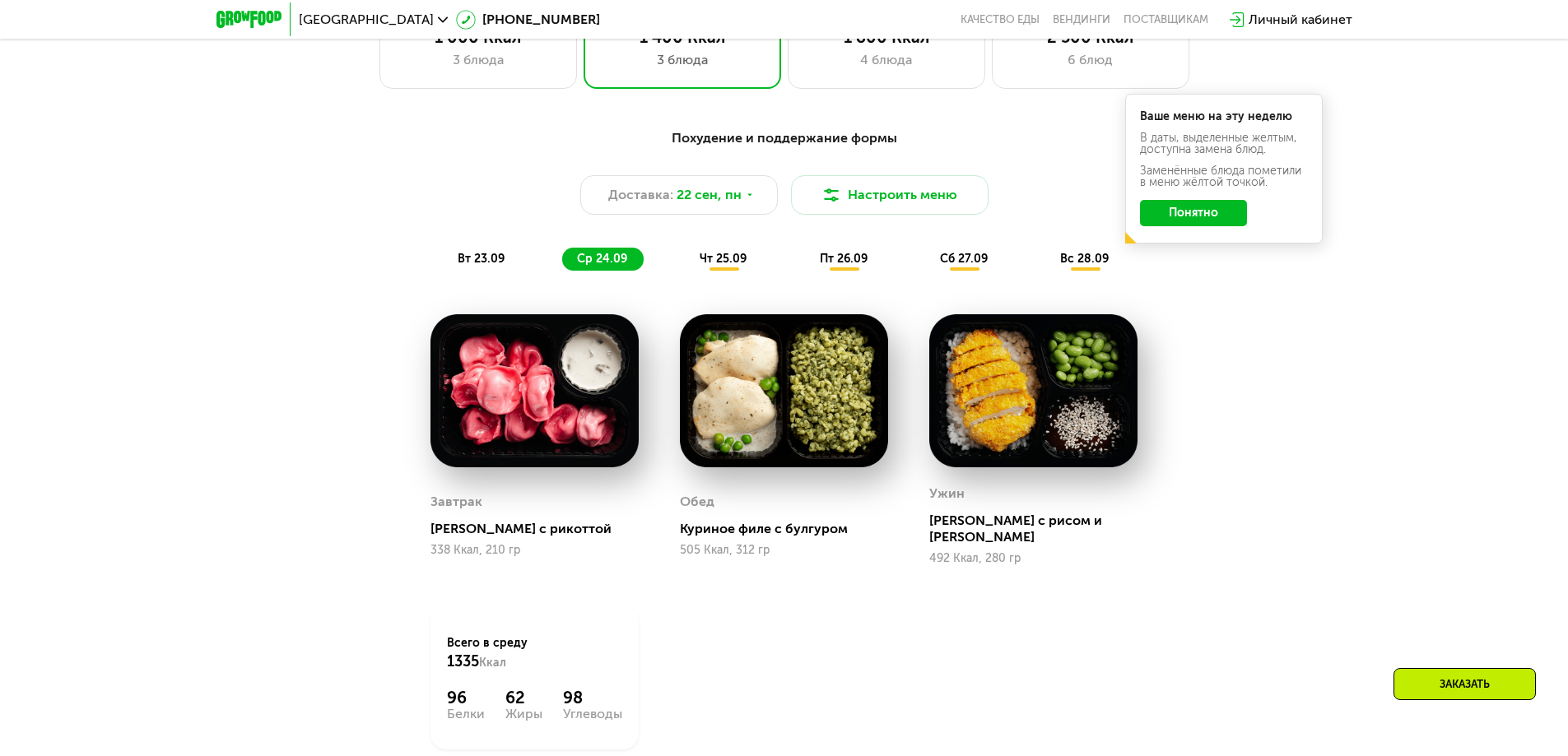
click at [832, 295] on div "Похудение и поддержание формы Доставка: [DATE] Настроить меню вт 23.09 ср 24.09…" at bounding box center [784, 468] width 1015 height 699
click at [858, 271] on div "пт 26.09" at bounding box center [844, 260] width 79 height 24
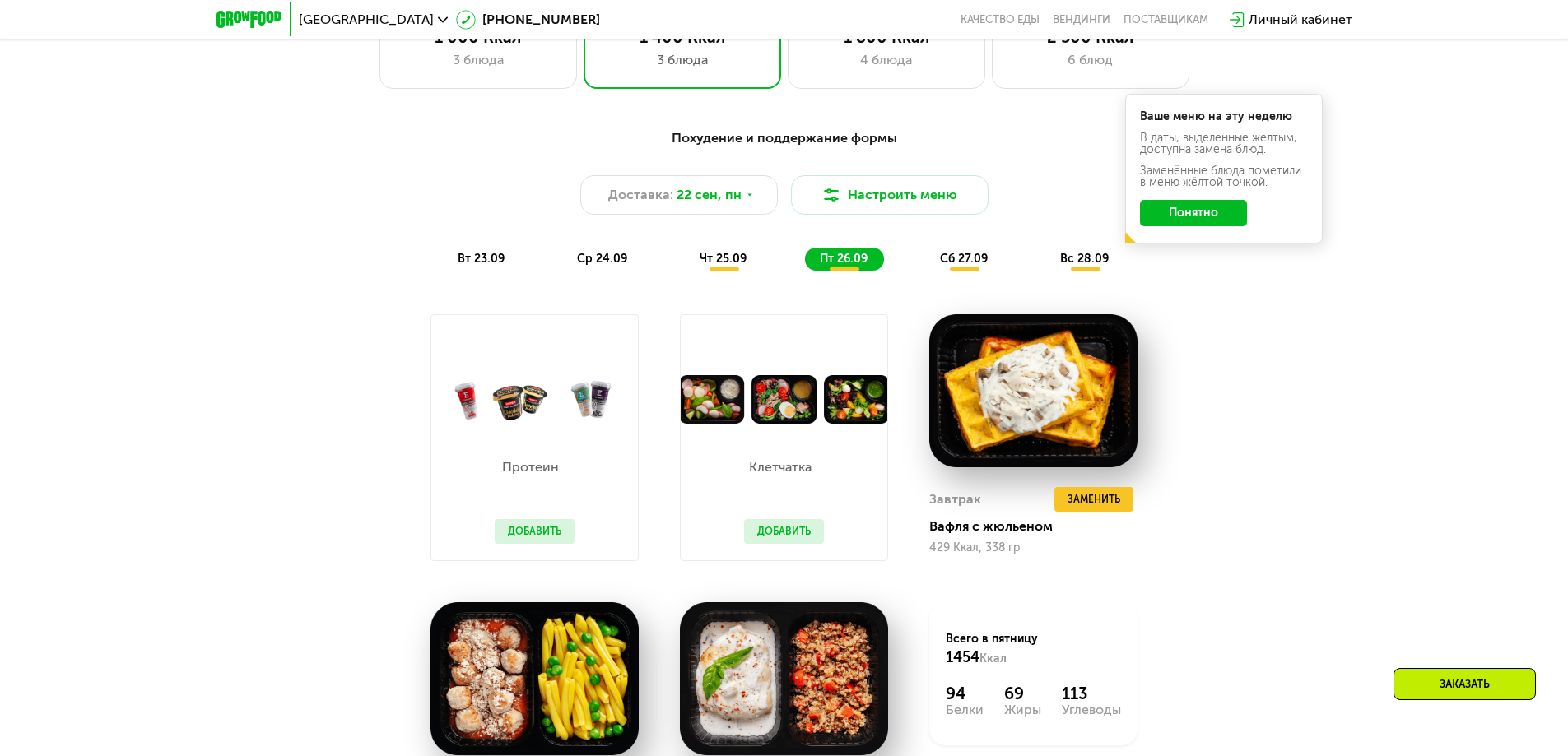
click at [974, 265] on span "сб 27.09" at bounding box center [964, 259] width 48 height 14
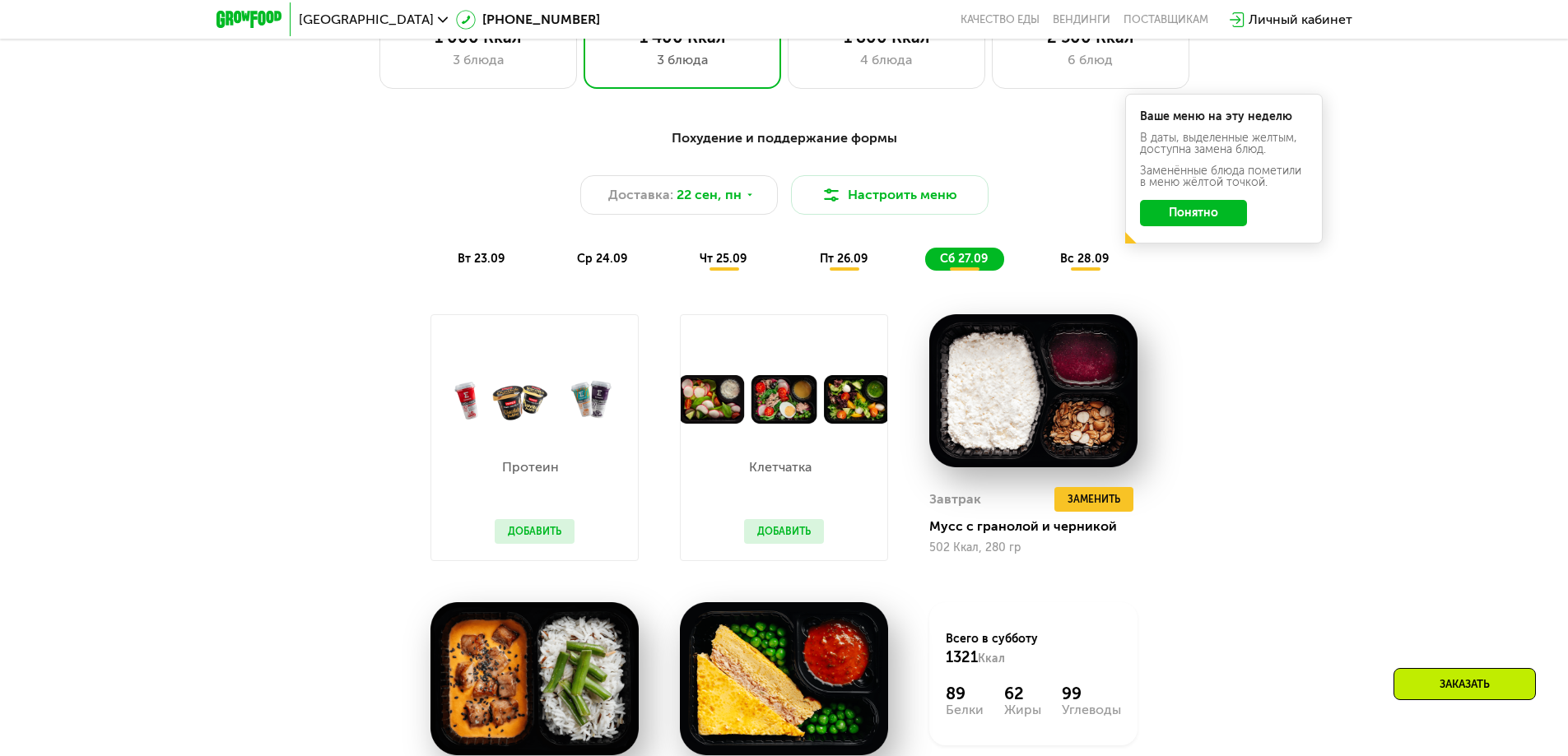
click at [1079, 271] on div "вс 28.09" at bounding box center [1085, 260] width 80 height 24
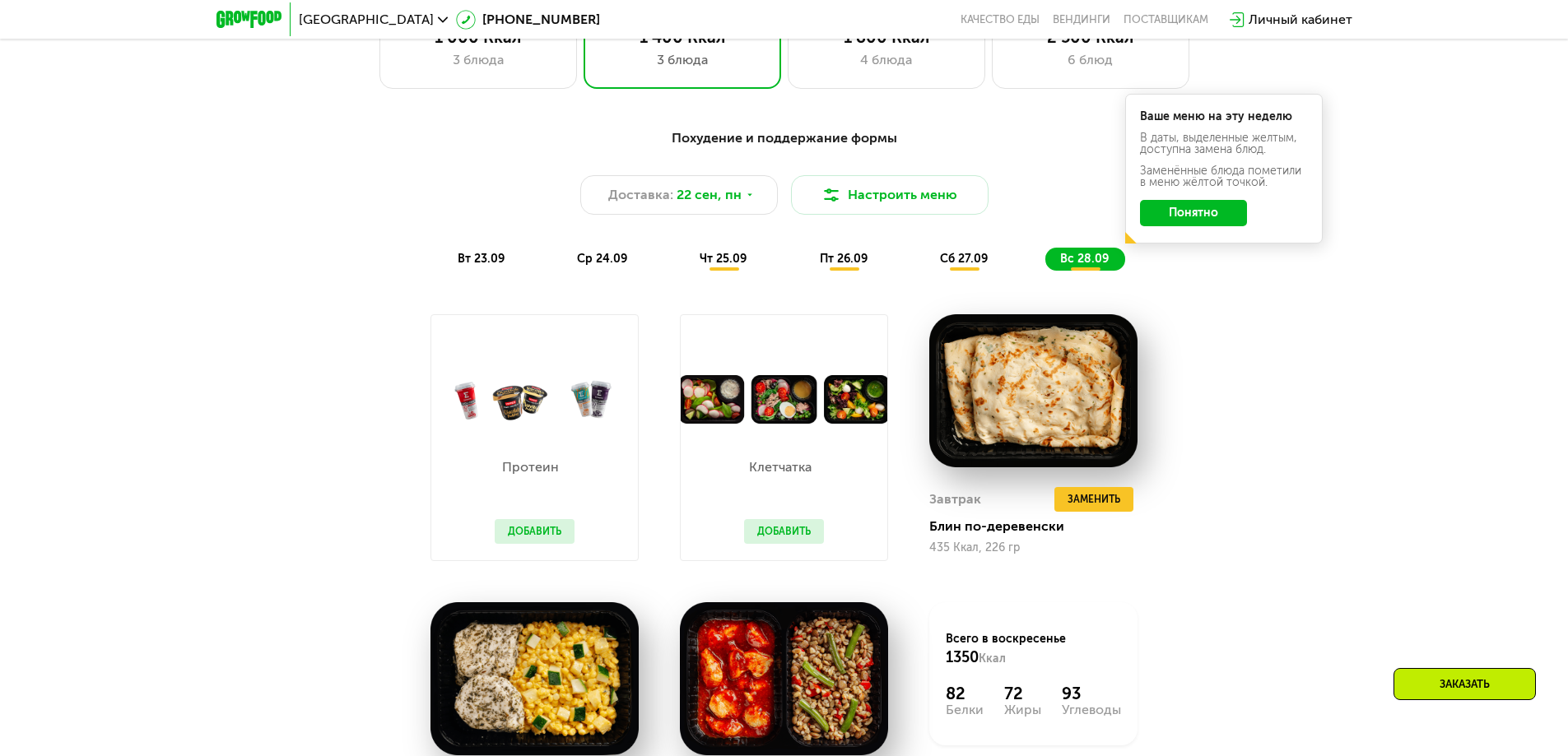
click at [452, 262] on div "вт 23.09" at bounding box center [482, 260] width 78 height 24
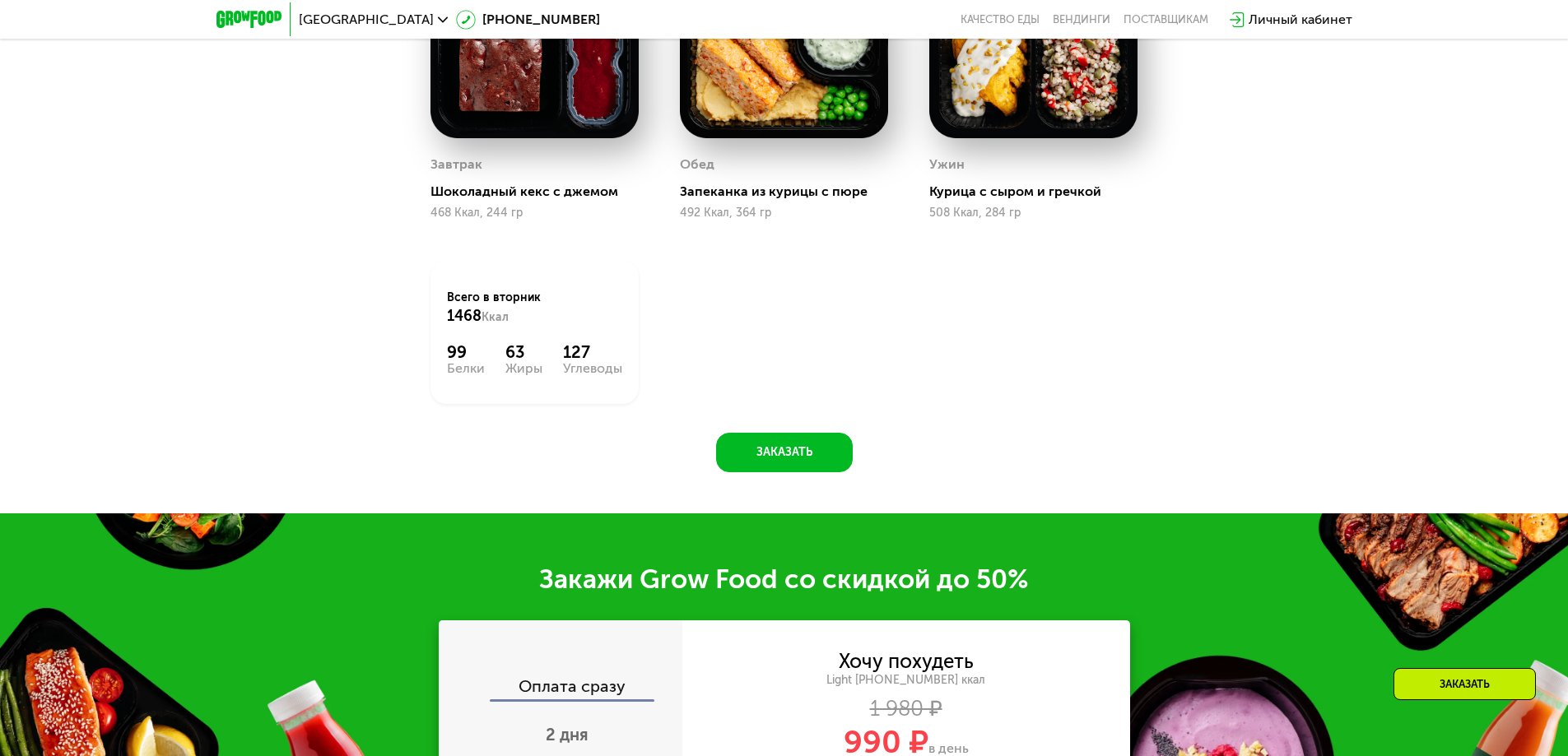
scroll to position [2270, 0]
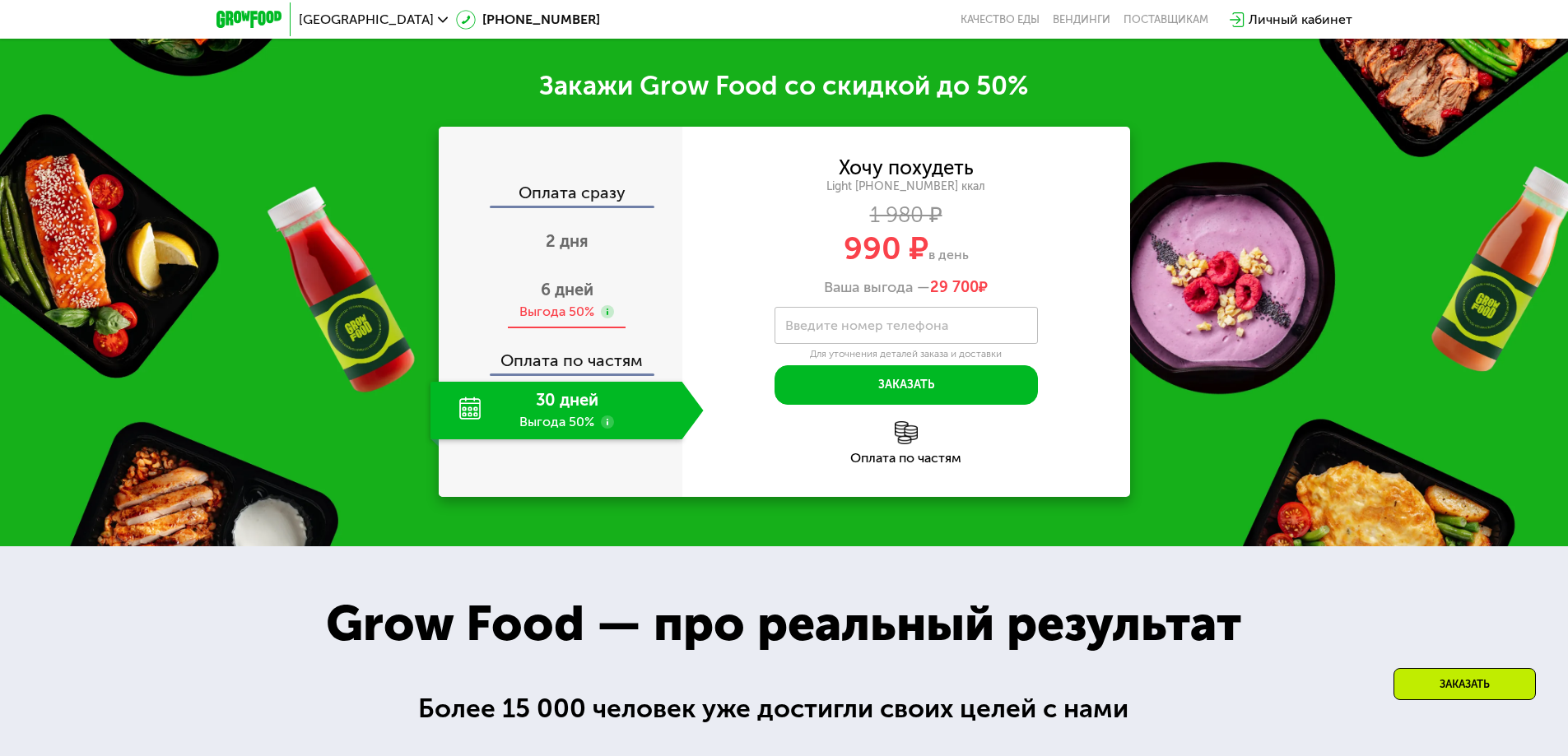
click at [585, 289] on span "6 дней" at bounding box center [567, 290] width 53 height 20
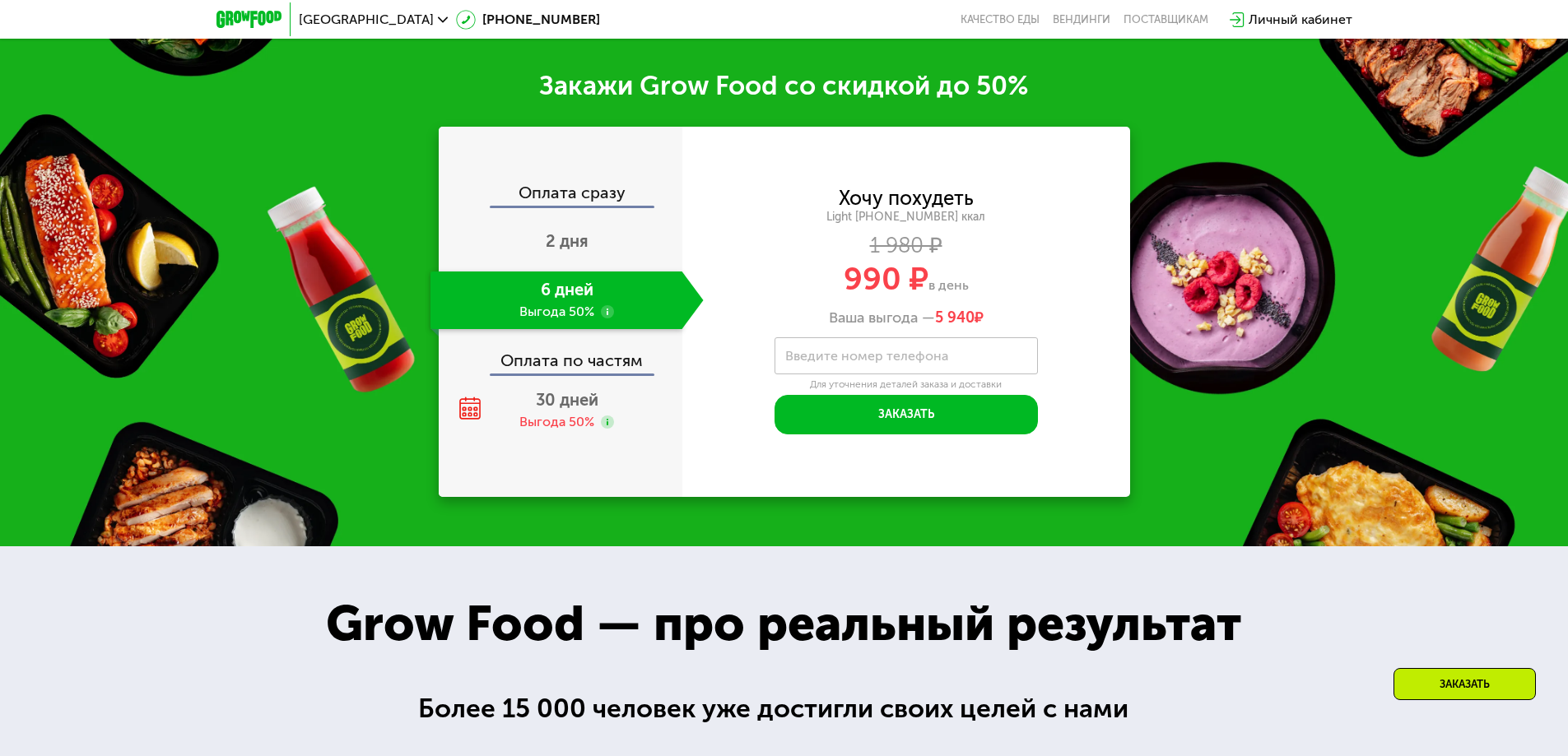
click at [588, 199] on div "Оплата сразу" at bounding box center [561, 195] width 242 height 22
click at [562, 246] on span "2 дня" at bounding box center [567, 241] width 43 height 20
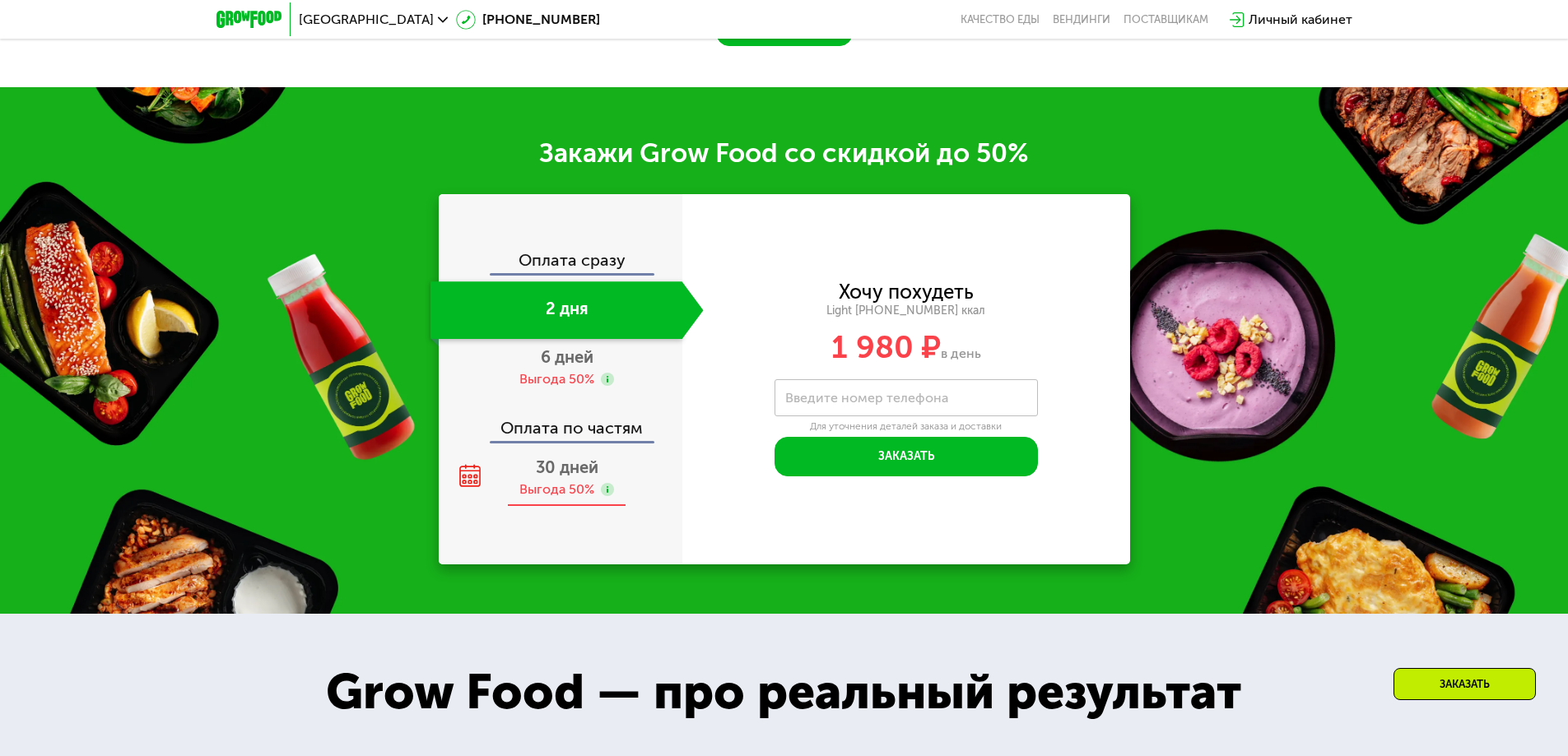
click at [566, 472] on span "30 дней" at bounding box center [567, 467] width 63 height 20
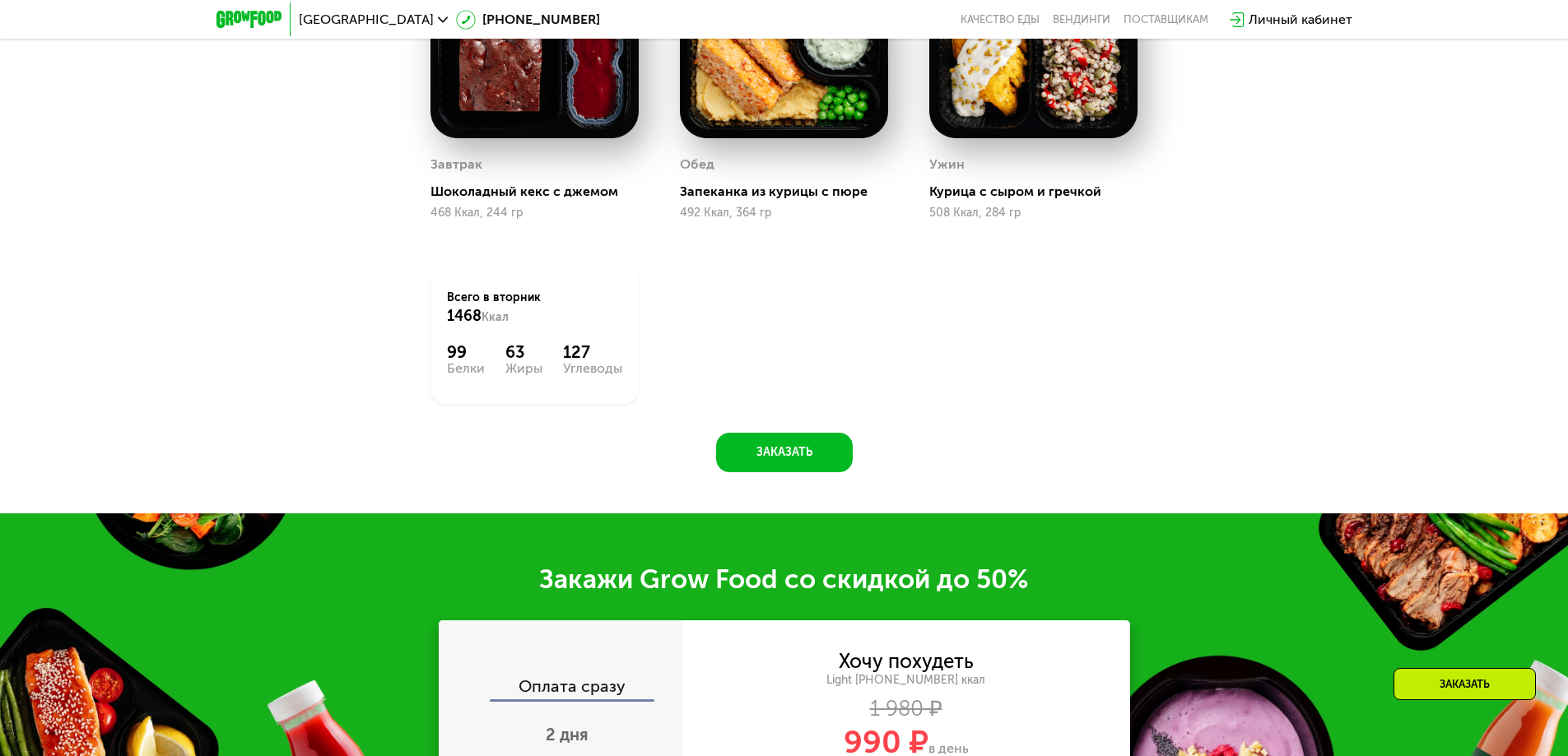
scroll to position [2188, 0]
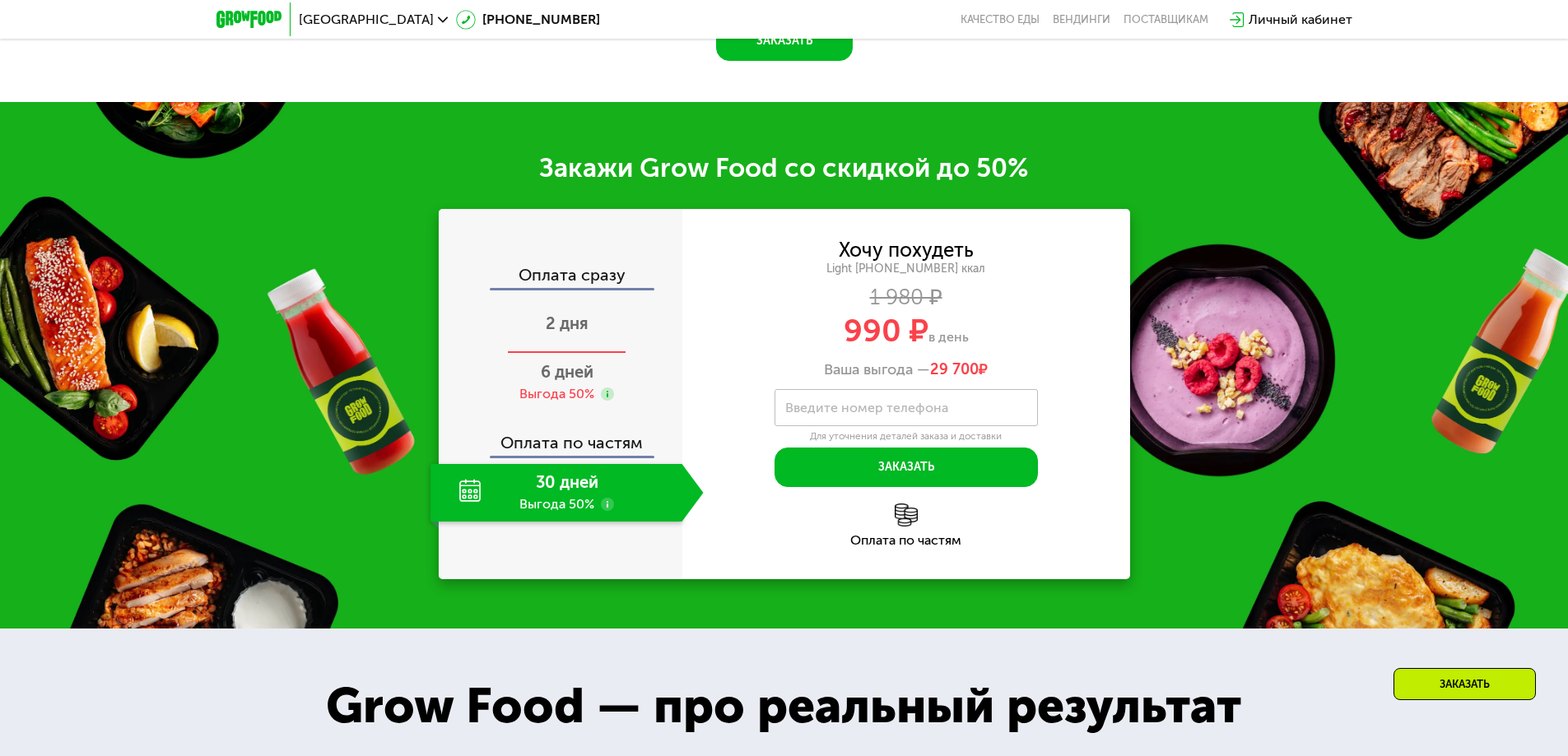
click at [555, 333] on span "2 дня" at bounding box center [567, 323] width 43 height 20
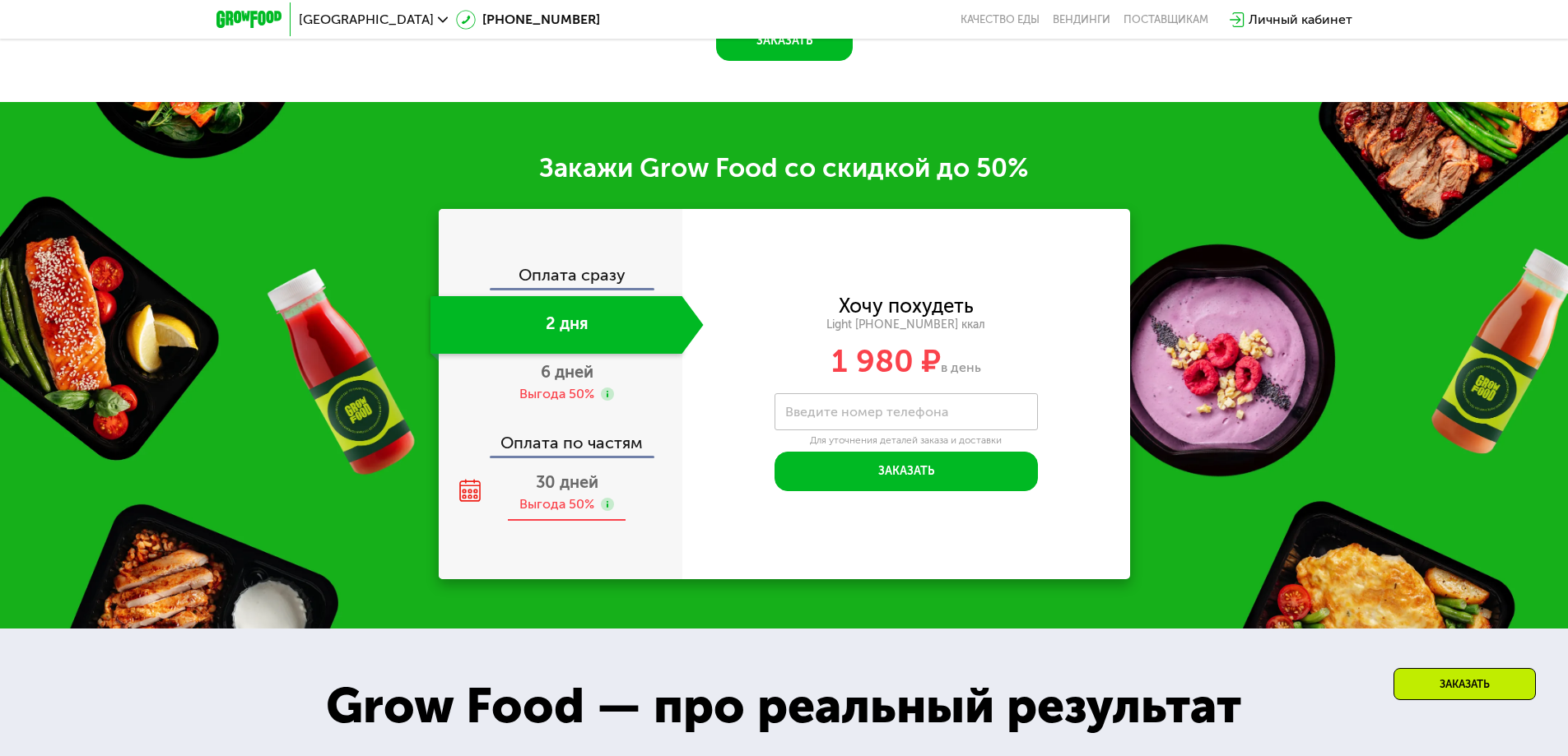
click at [560, 493] on span "30 дней" at bounding box center [567, 482] width 63 height 20
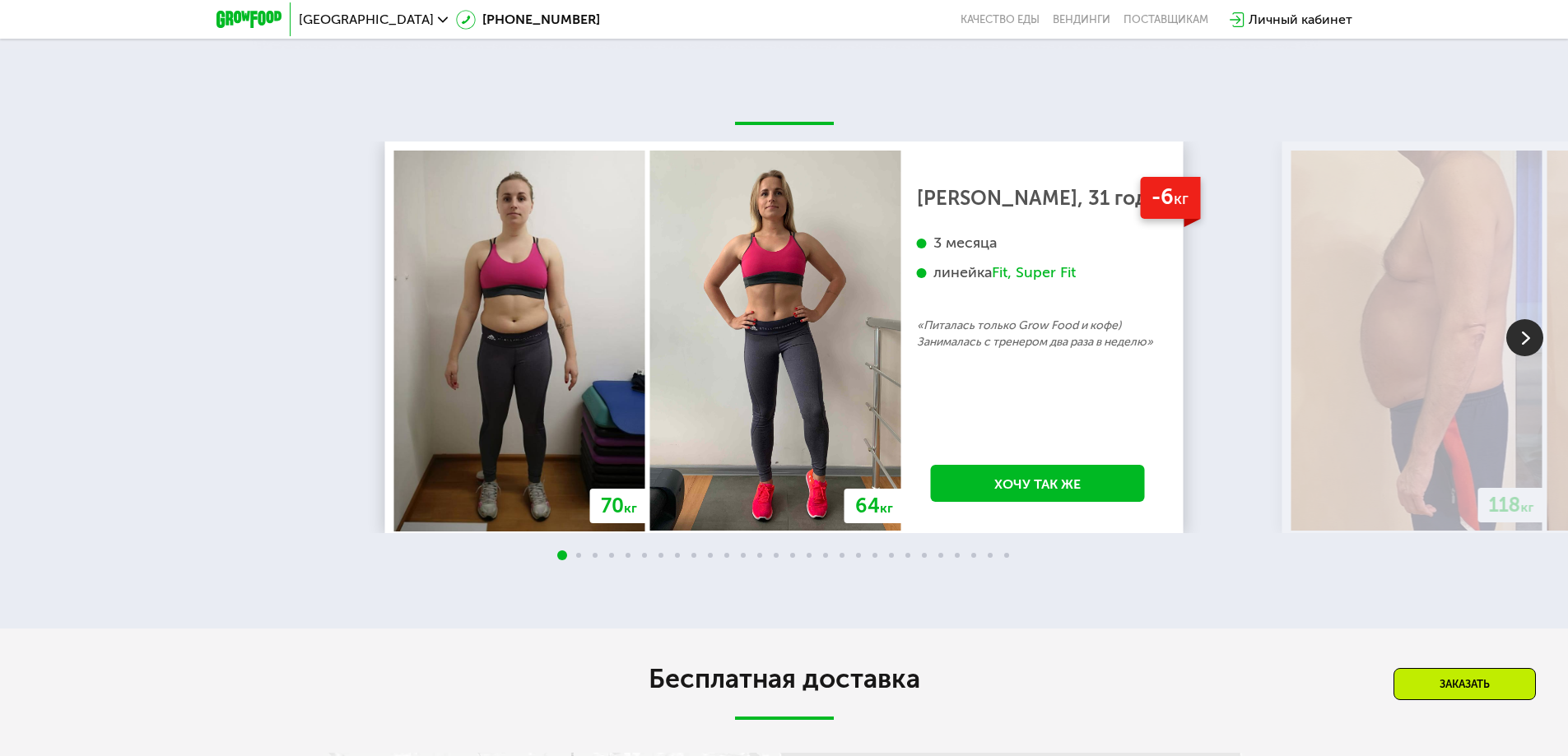
scroll to position [3587, 0]
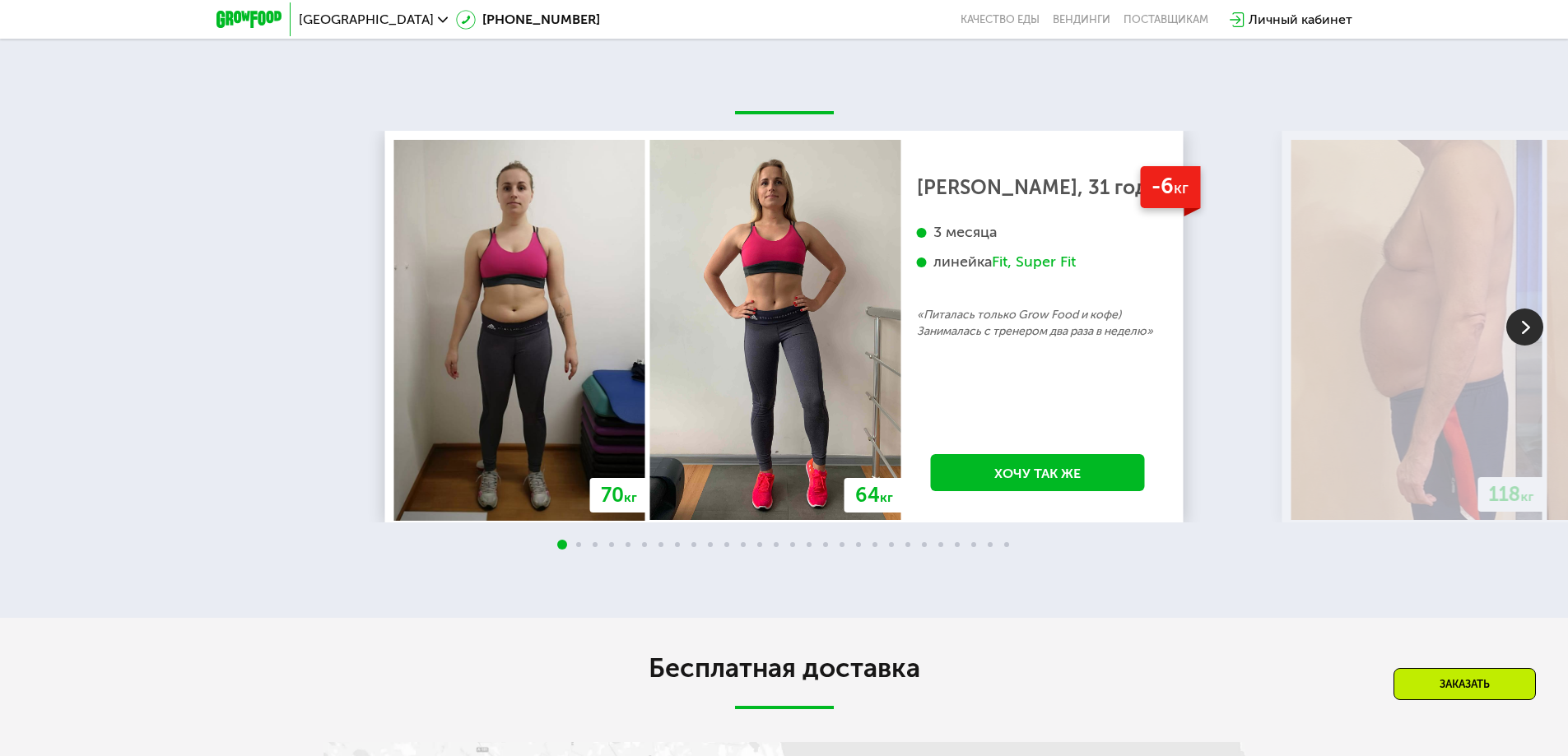
click at [1515, 330] on img at bounding box center [1525, 327] width 37 height 37
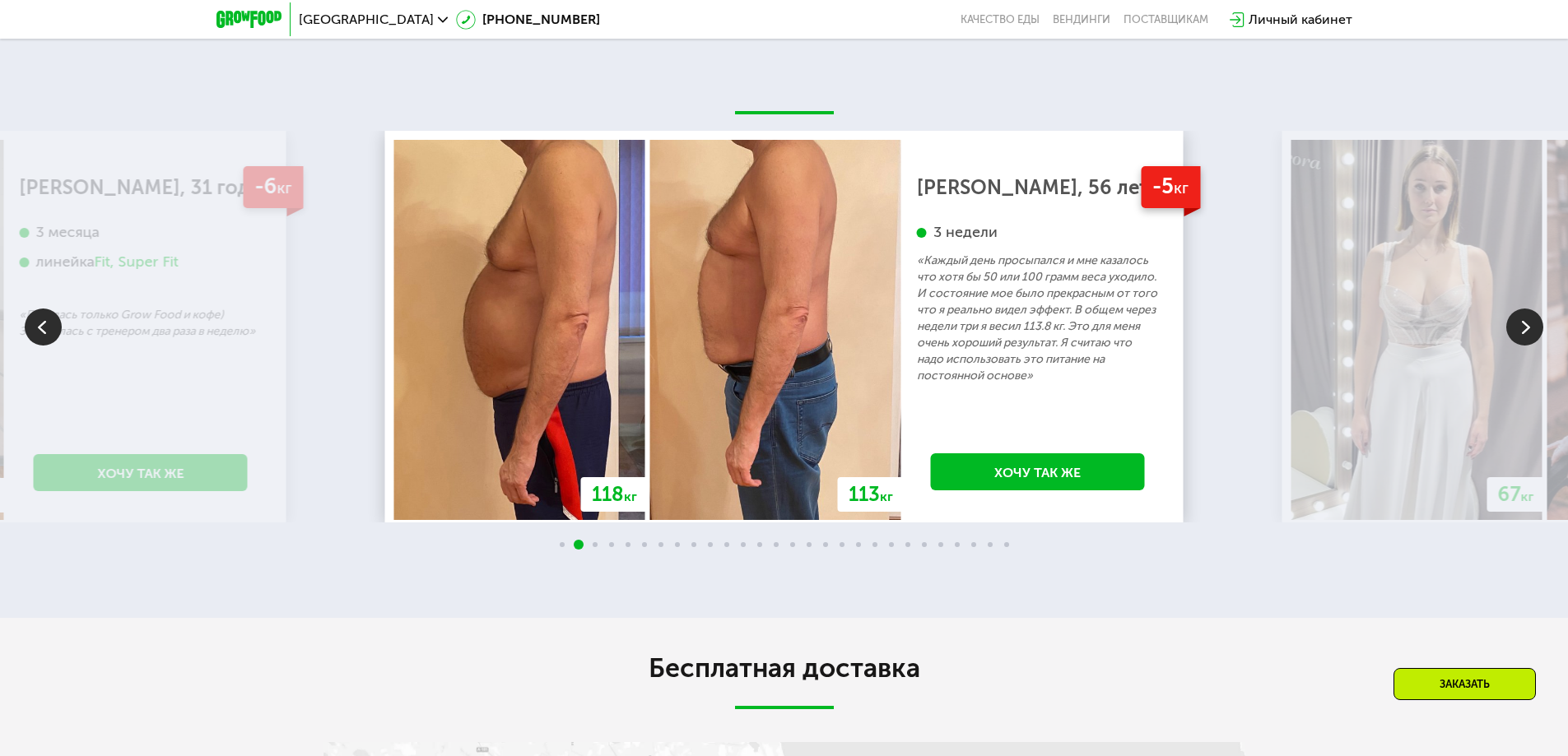
click at [1515, 330] on img at bounding box center [1525, 327] width 37 height 37
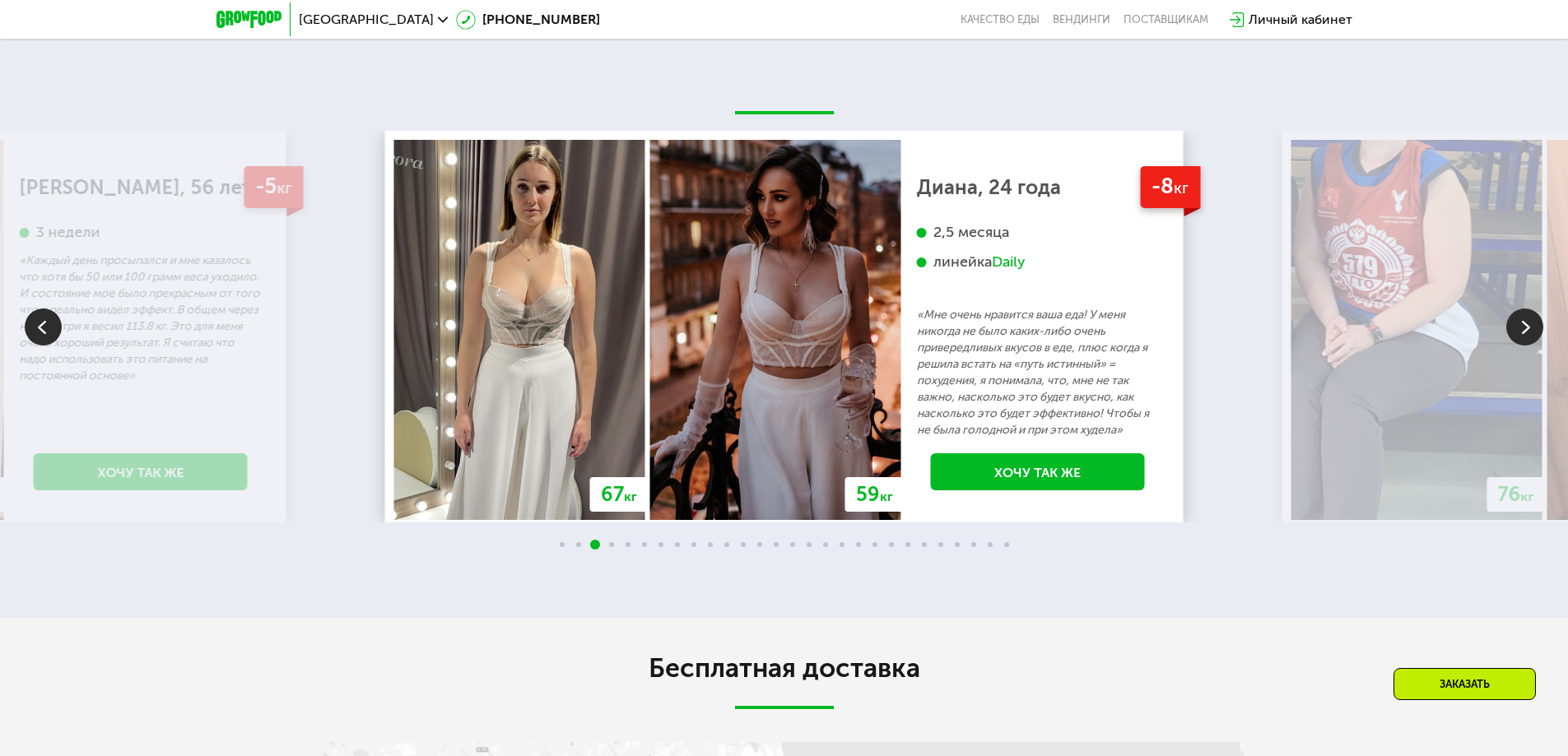
click at [1515, 330] on img at bounding box center [1525, 327] width 37 height 37
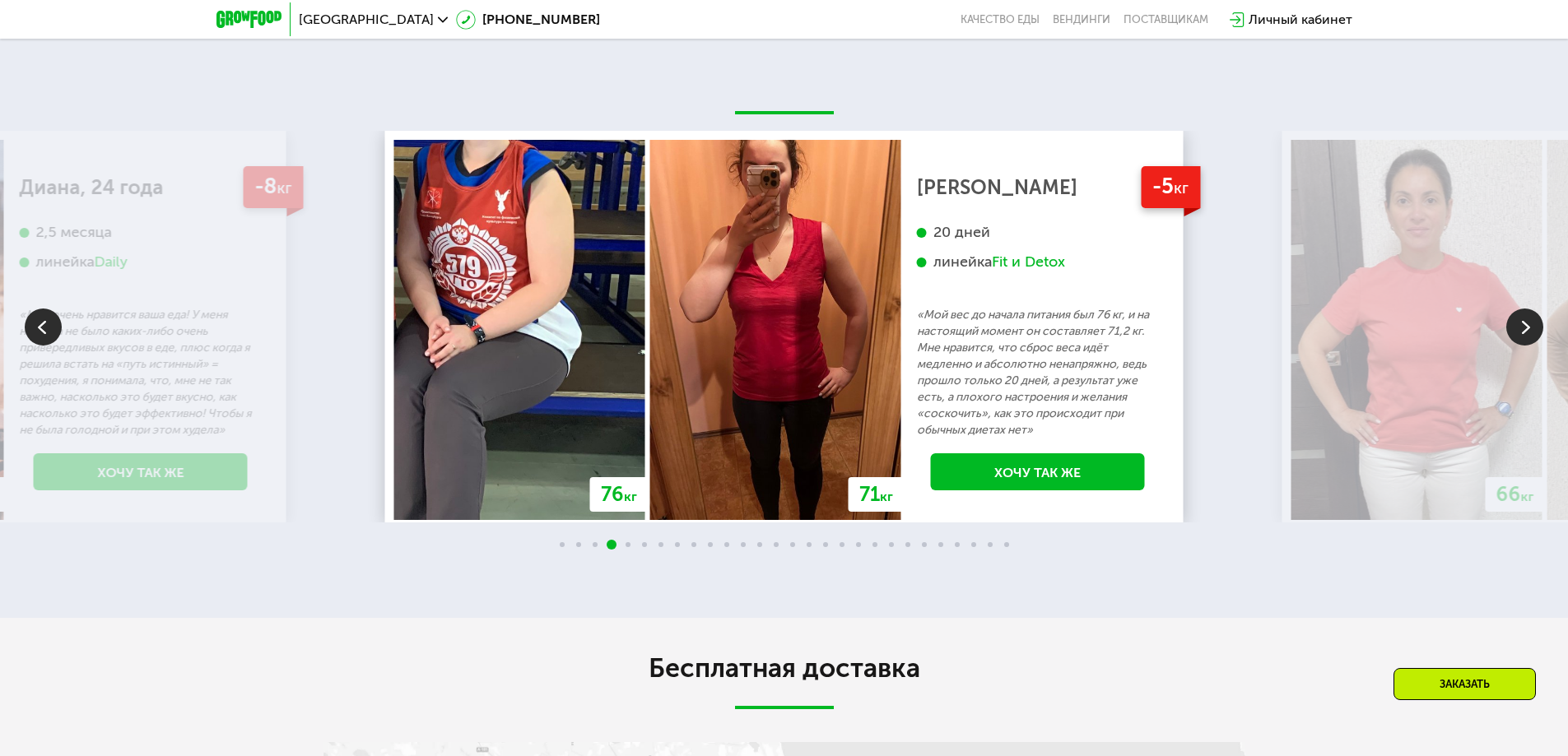
click at [1515, 330] on img at bounding box center [1525, 327] width 37 height 37
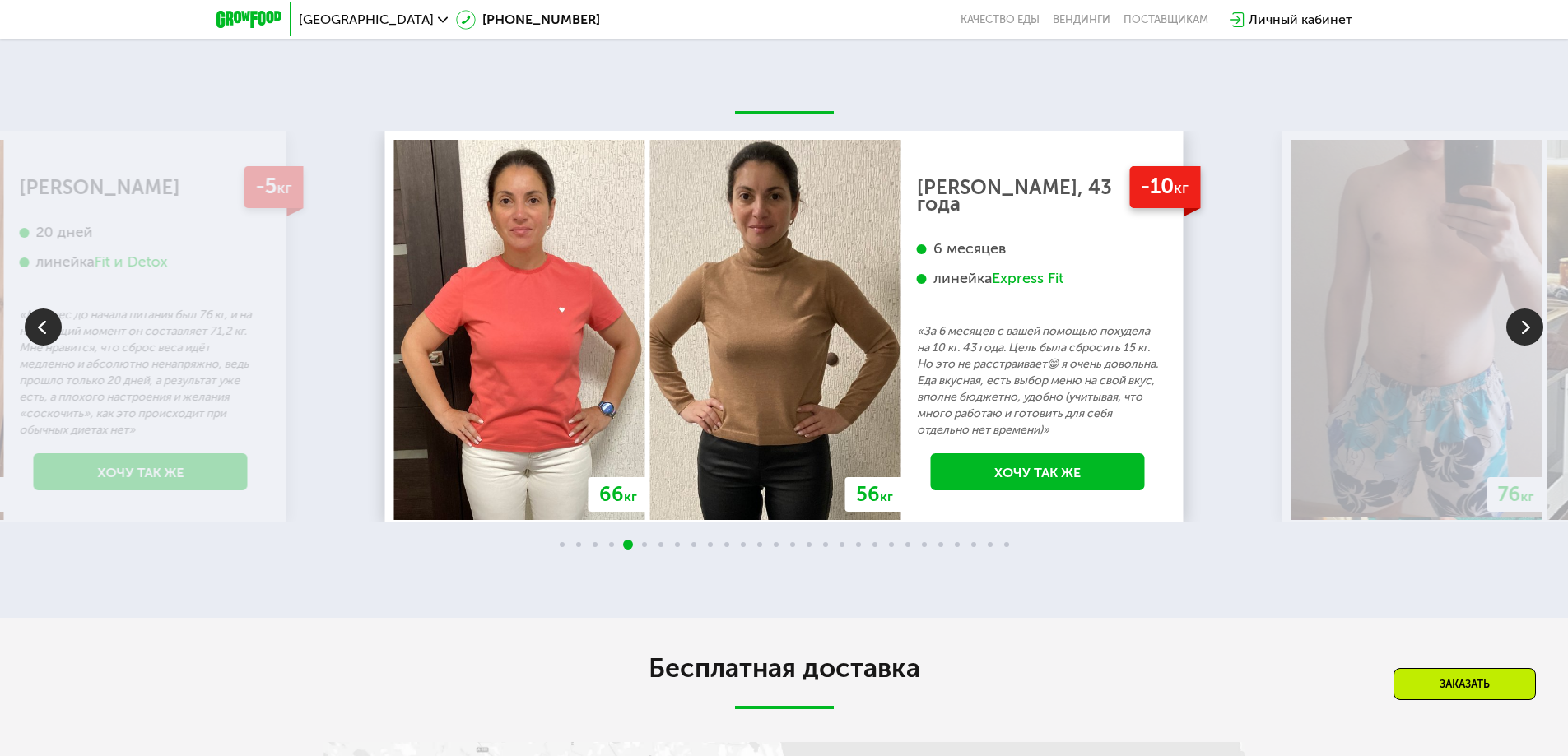
click at [1515, 330] on img at bounding box center [1525, 327] width 37 height 37
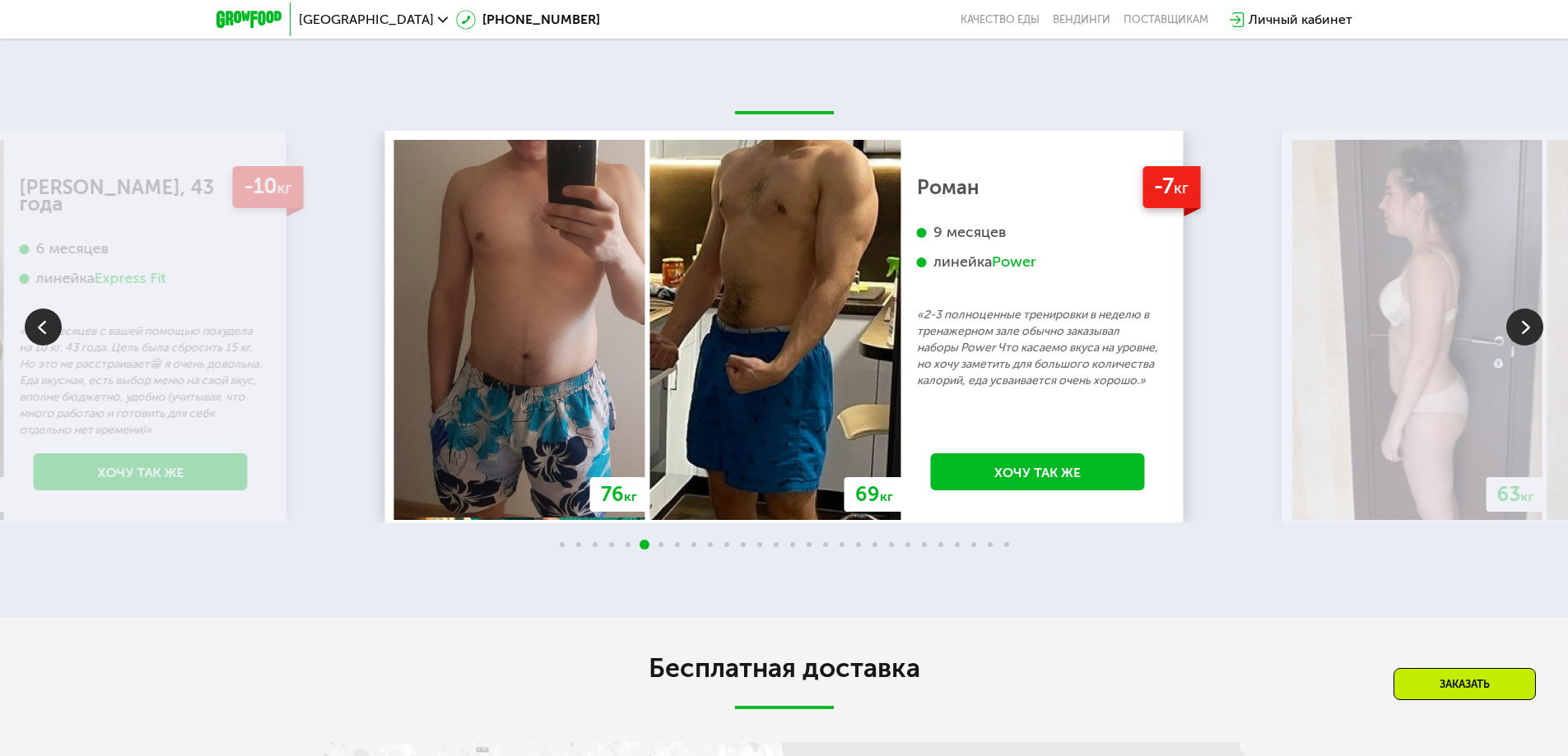
click at [41, 335] on img at bounding box center [43, 327] width 37 height 37
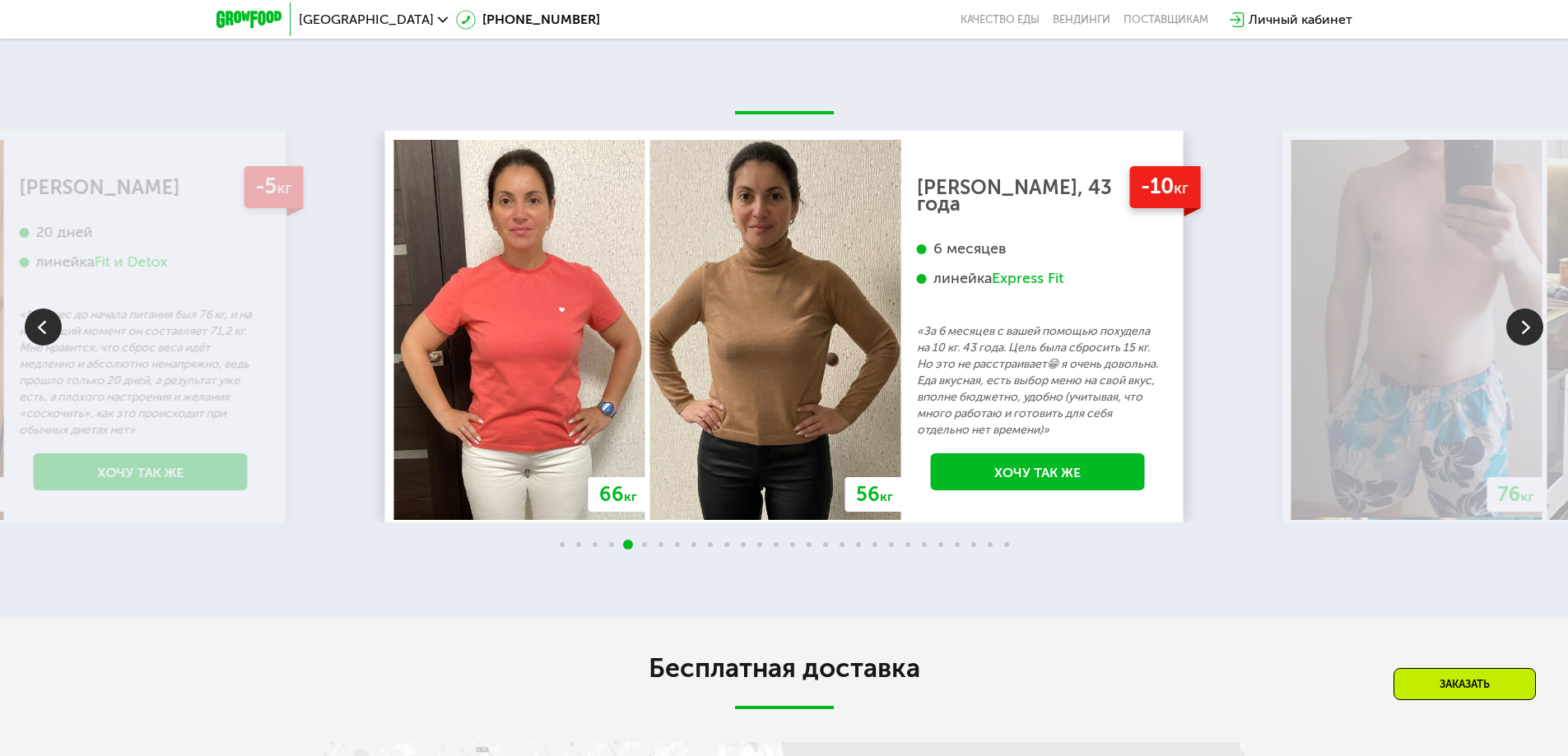
click at [1515, 338] on img at bounding box center [1525, 327] width 37 height 37
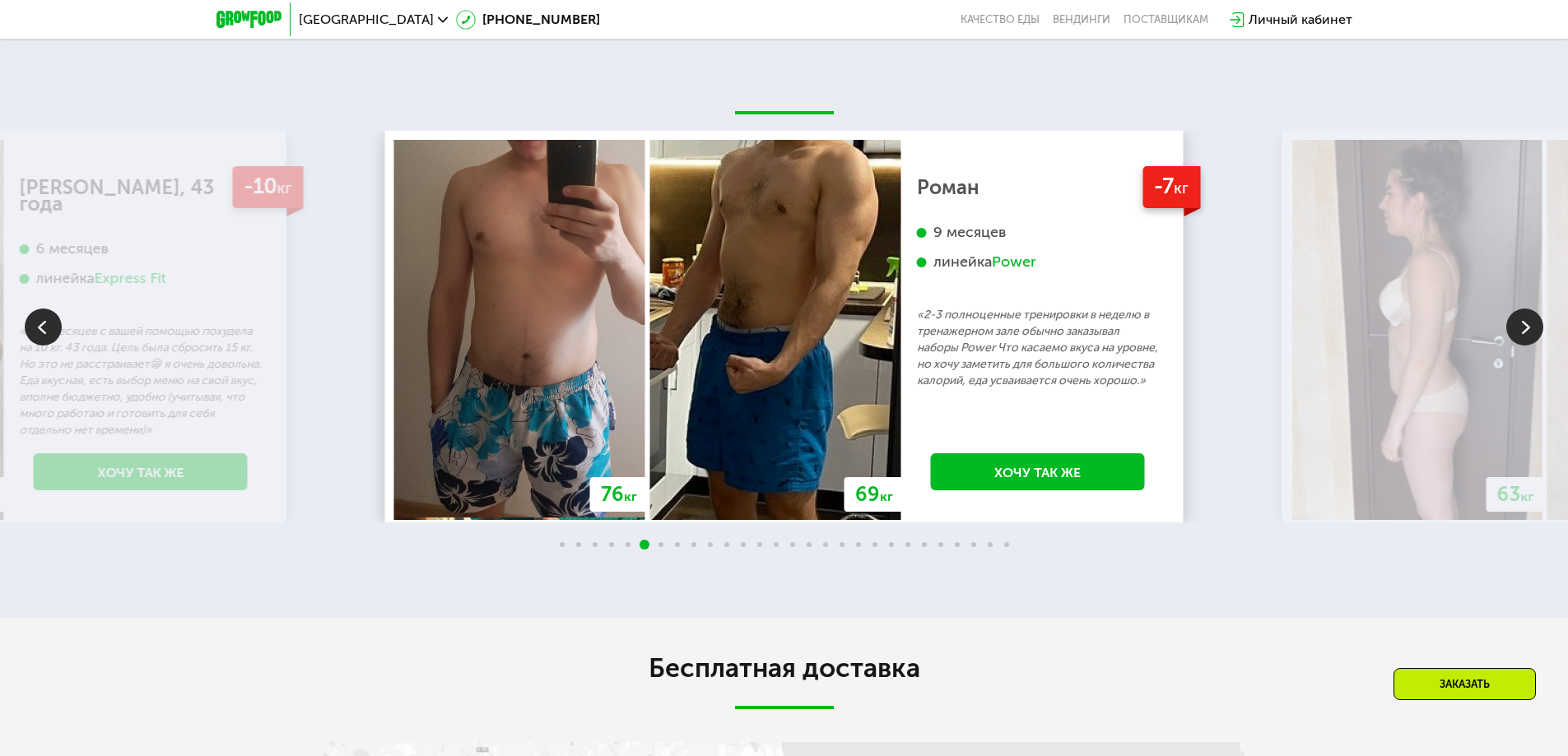
click at [1515, 338] on img at bounding box center [1525, 327] width 37 height 37
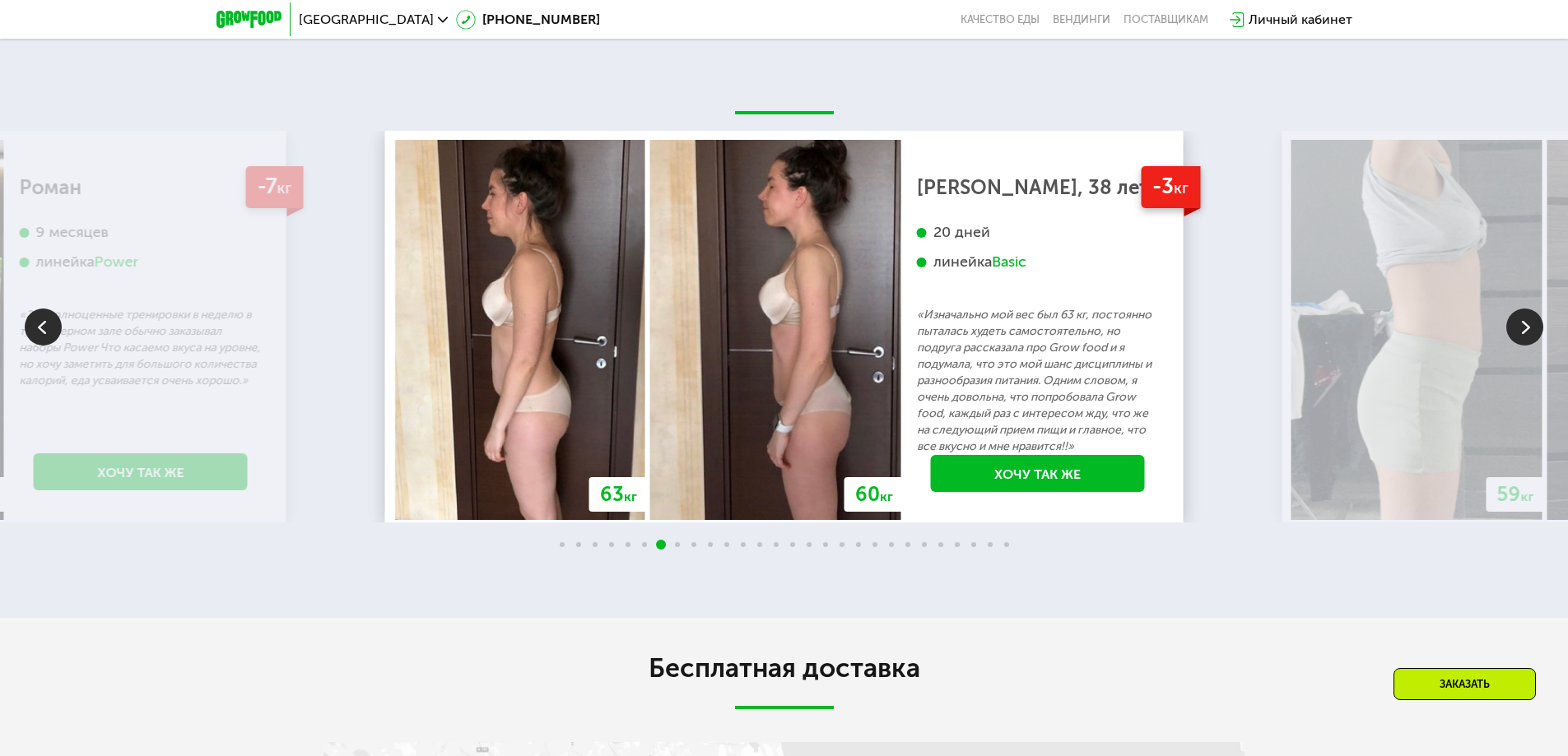
click at [1515, 338] on img at bounding box center [1525, 327] width 37 height 37
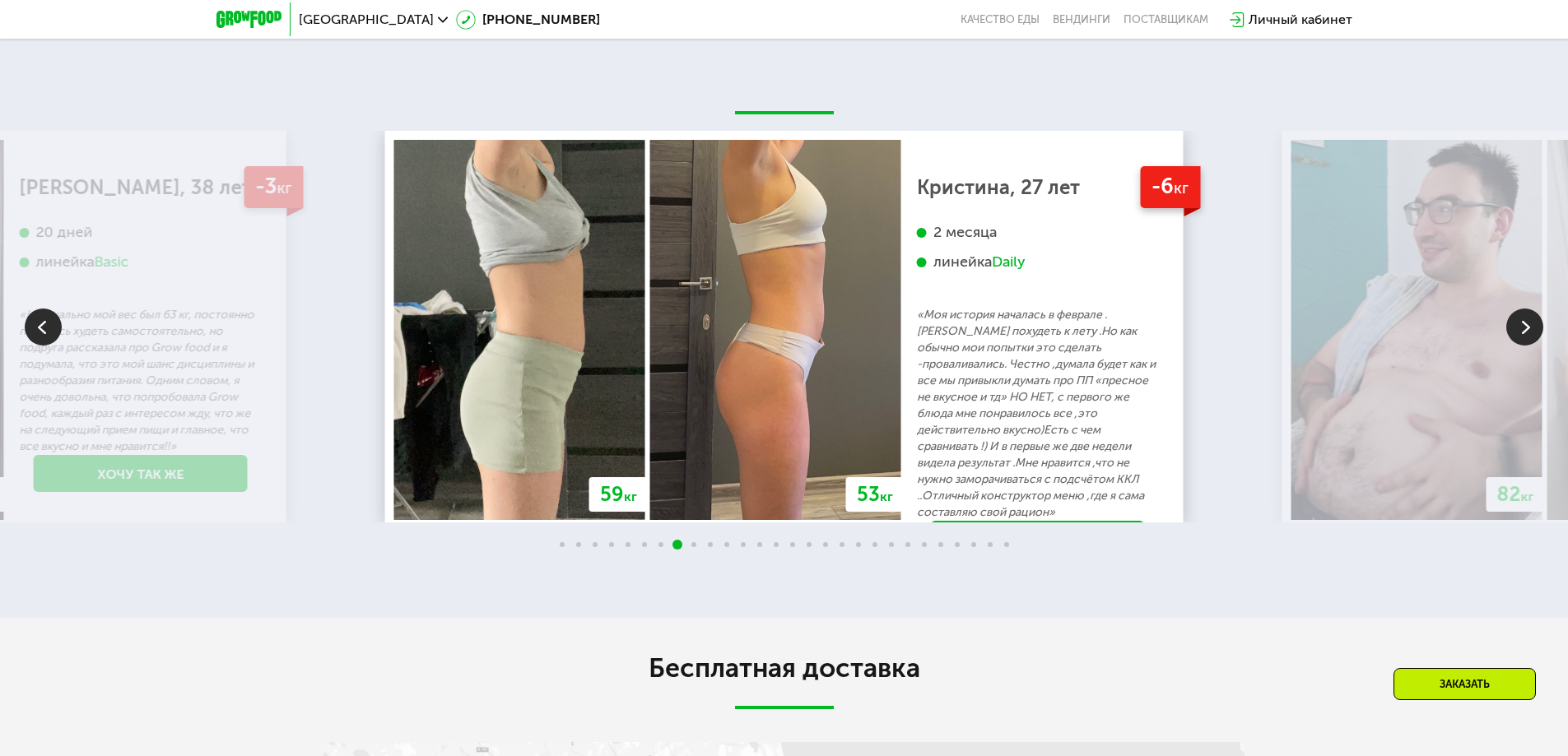
click at [1515, 338] on img at bounding box center [1525, 327] width 37 height 37
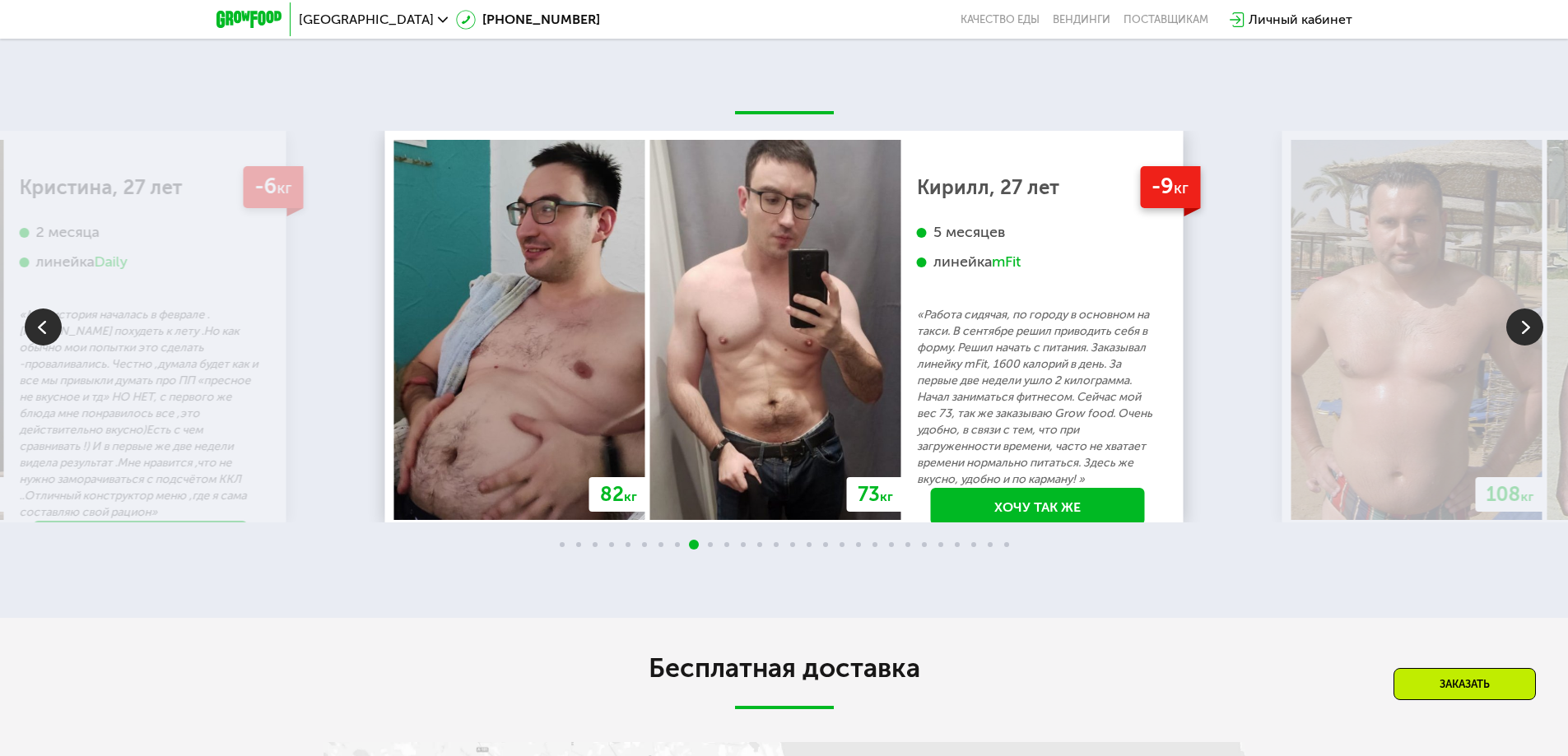
click at [1515, 338] on img at bounding box center [1525, 327] width 37 height 37
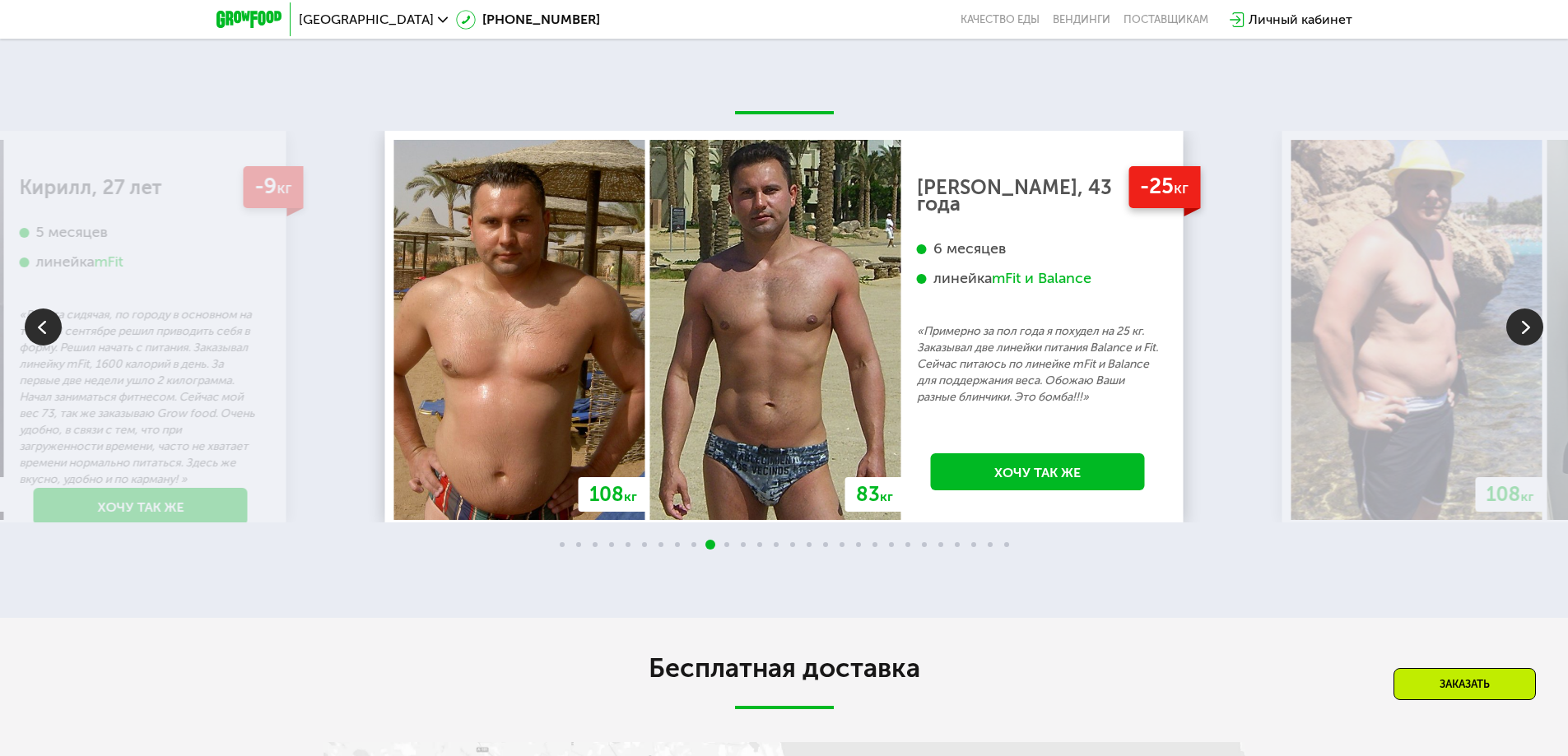
click at [1515, 338] on img at bounding box center [1525, 327] width 37 height 37
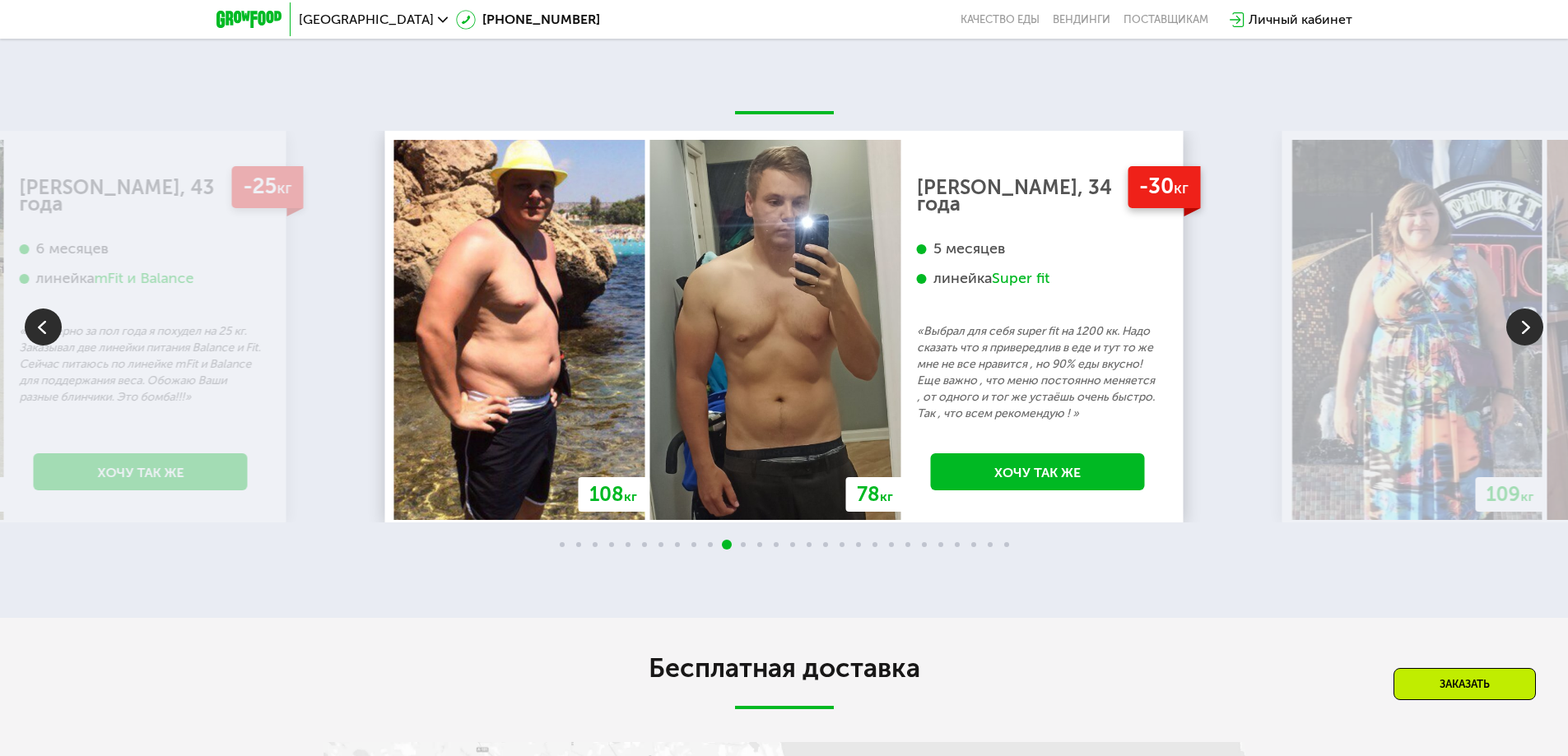
click at [1515, 338] on img at bounding box center [1525, 327] width 37 height 37
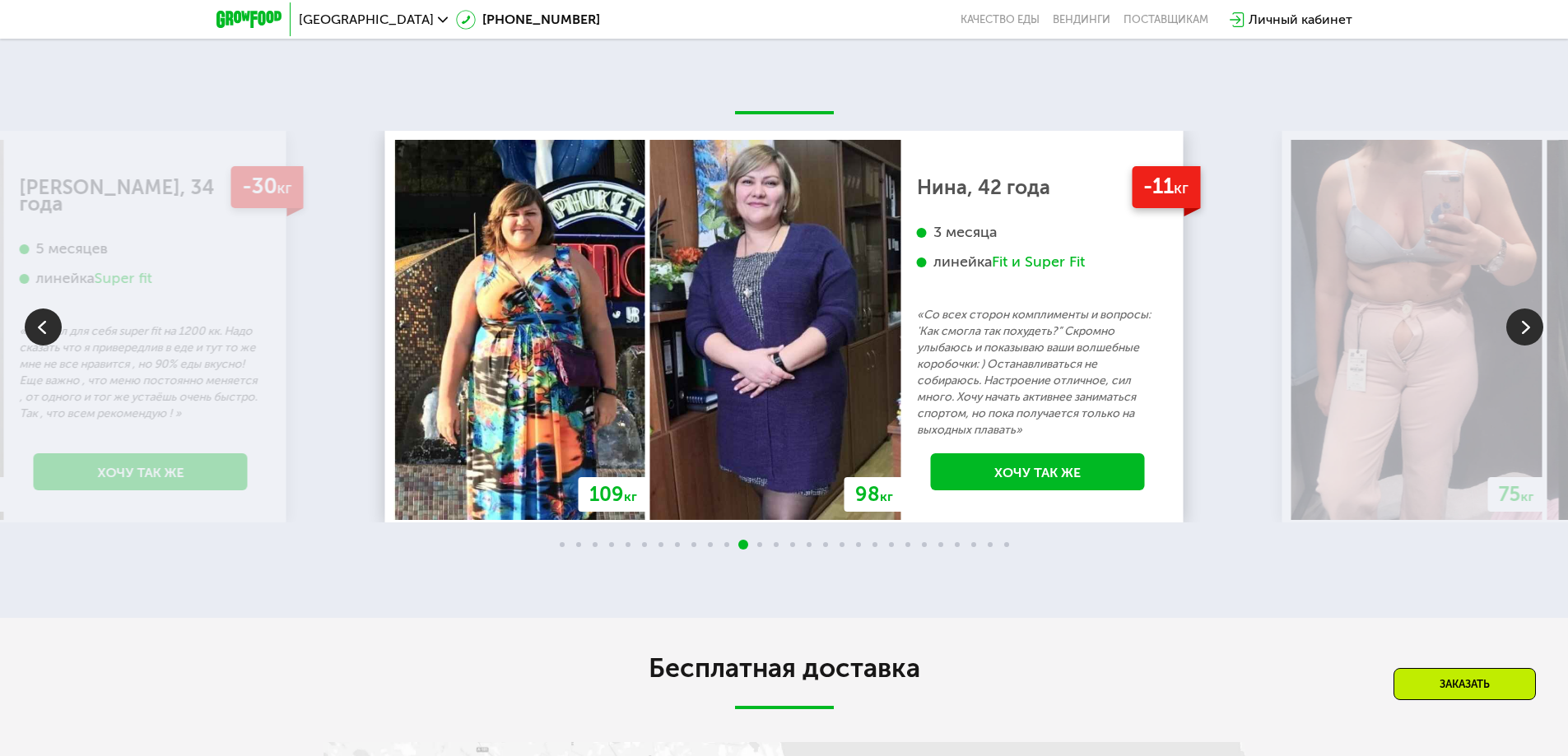
click at [1515, 338] on img at bounding box center [1525, 327] width 37 height 37
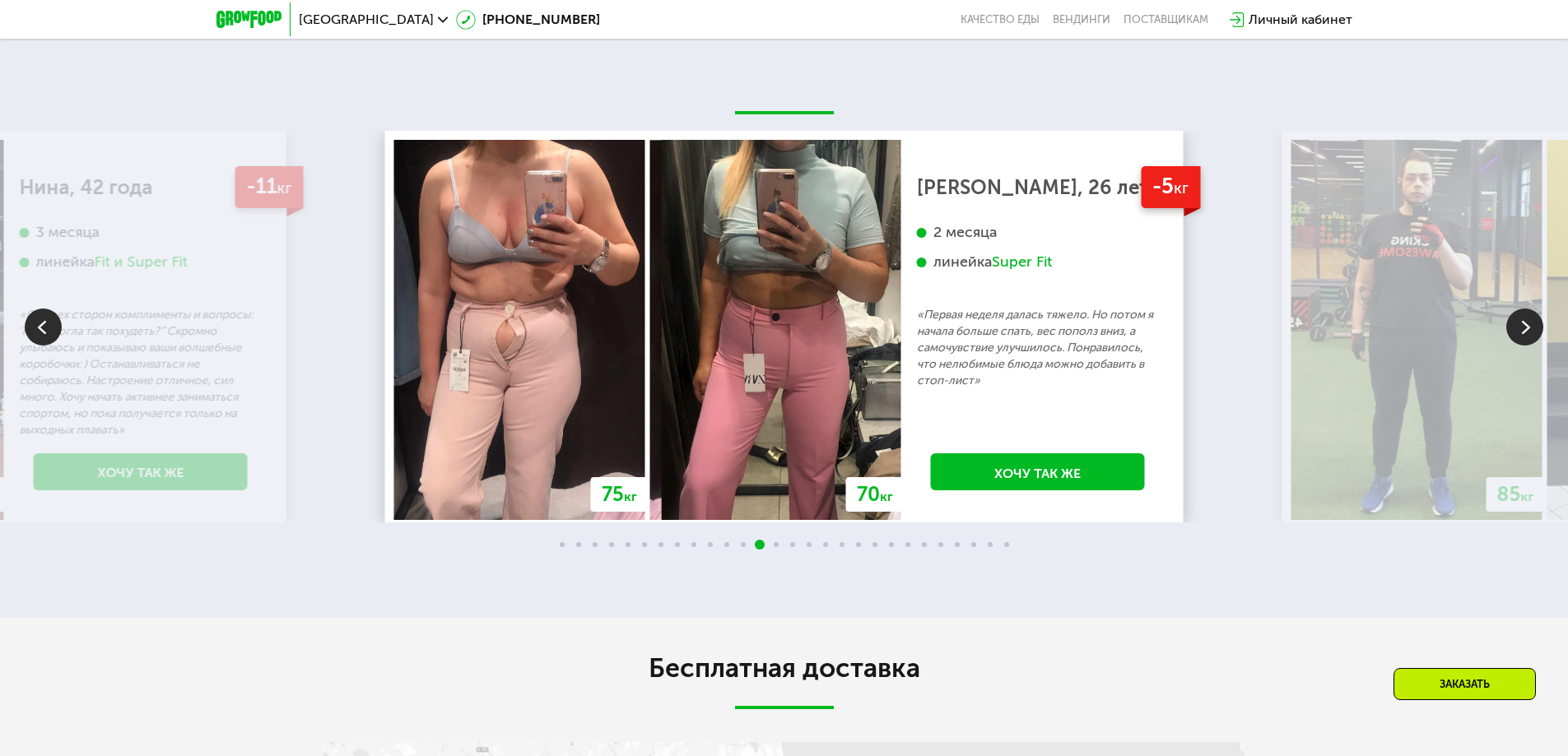
click at [1515, 338] on img at bounding box center [1525, 327] width 37 height 37
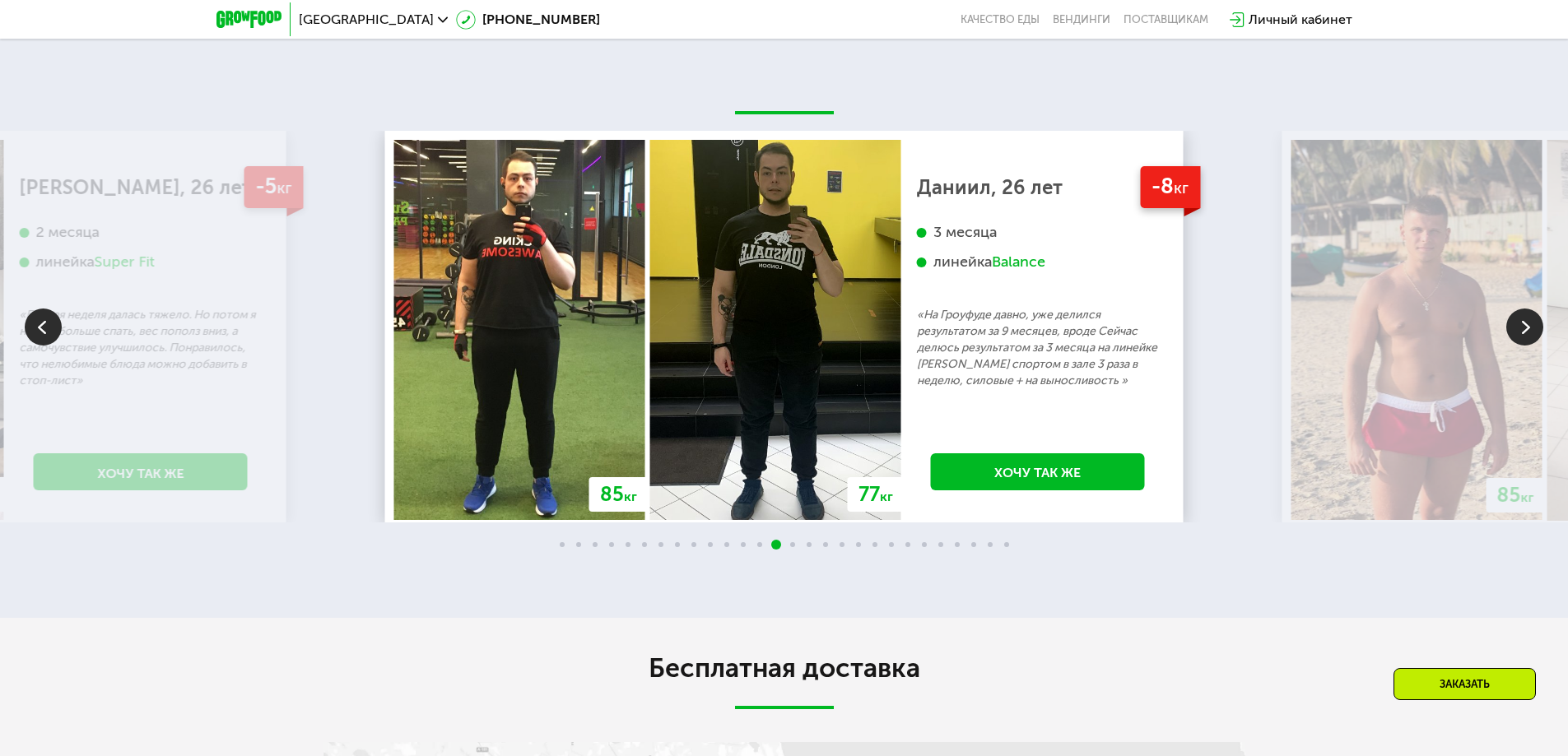
click at [34, 325] on img at bounding box center [43, 327] width 37 height 37
